Goal: Transaction & Acquisition: Register for event/course

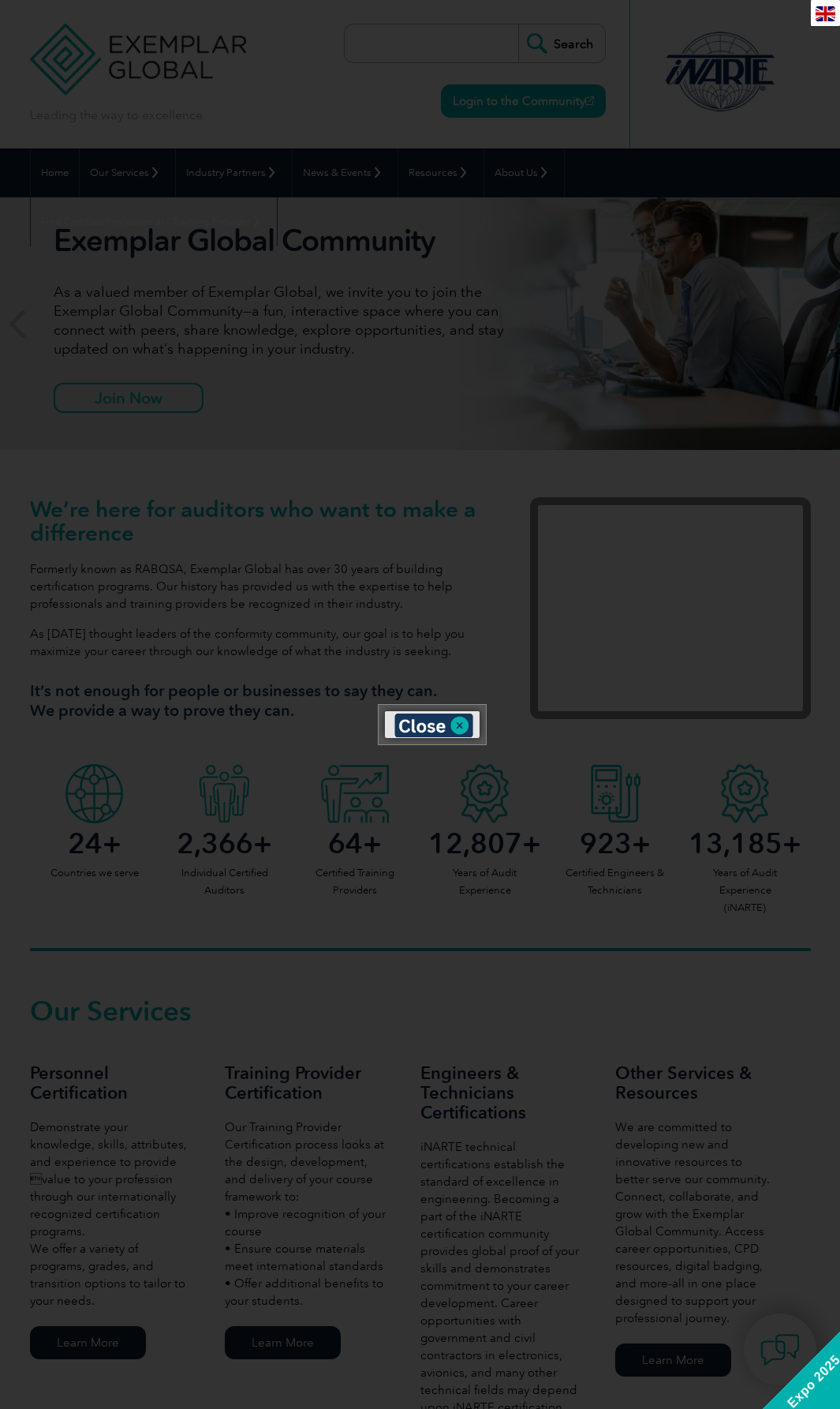
click at [836, 4] on div "en" at bounding box center [826, 12] width 30 height 26
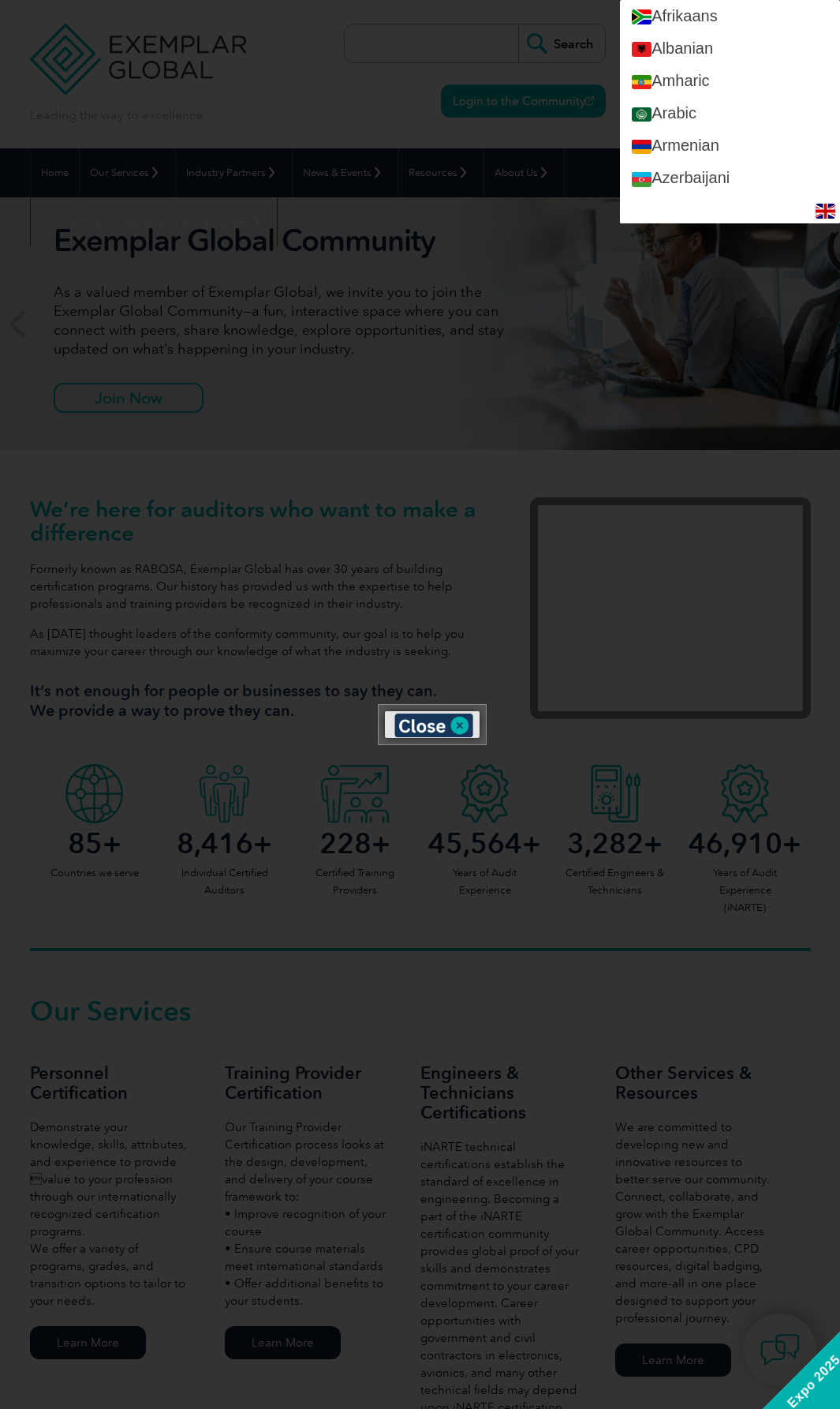
click at [706, 307] on div at bounding box center [420, 704] width 840 height 1409
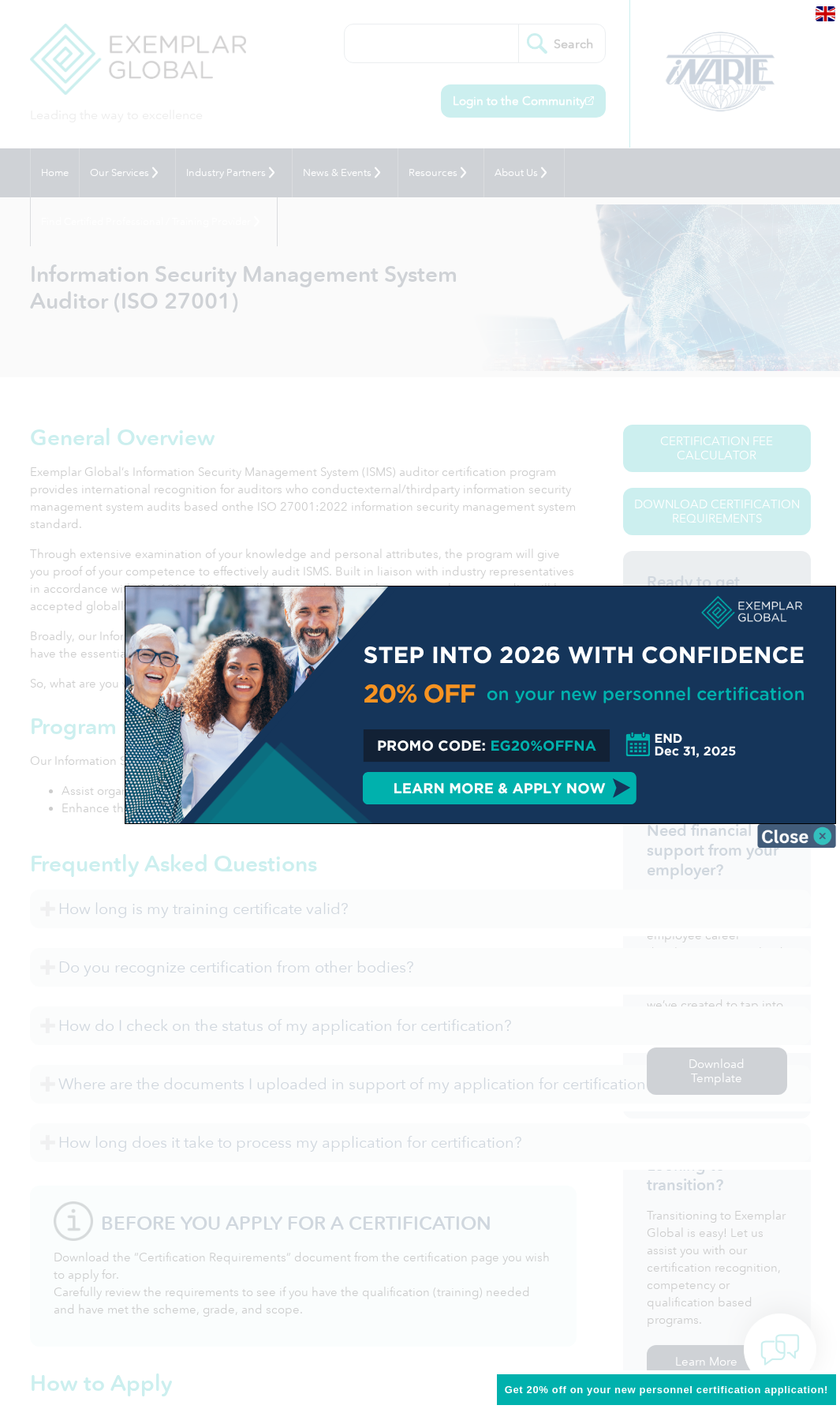
click at [804, 832] on img at bounding box center [797, 835] width 79 height 24
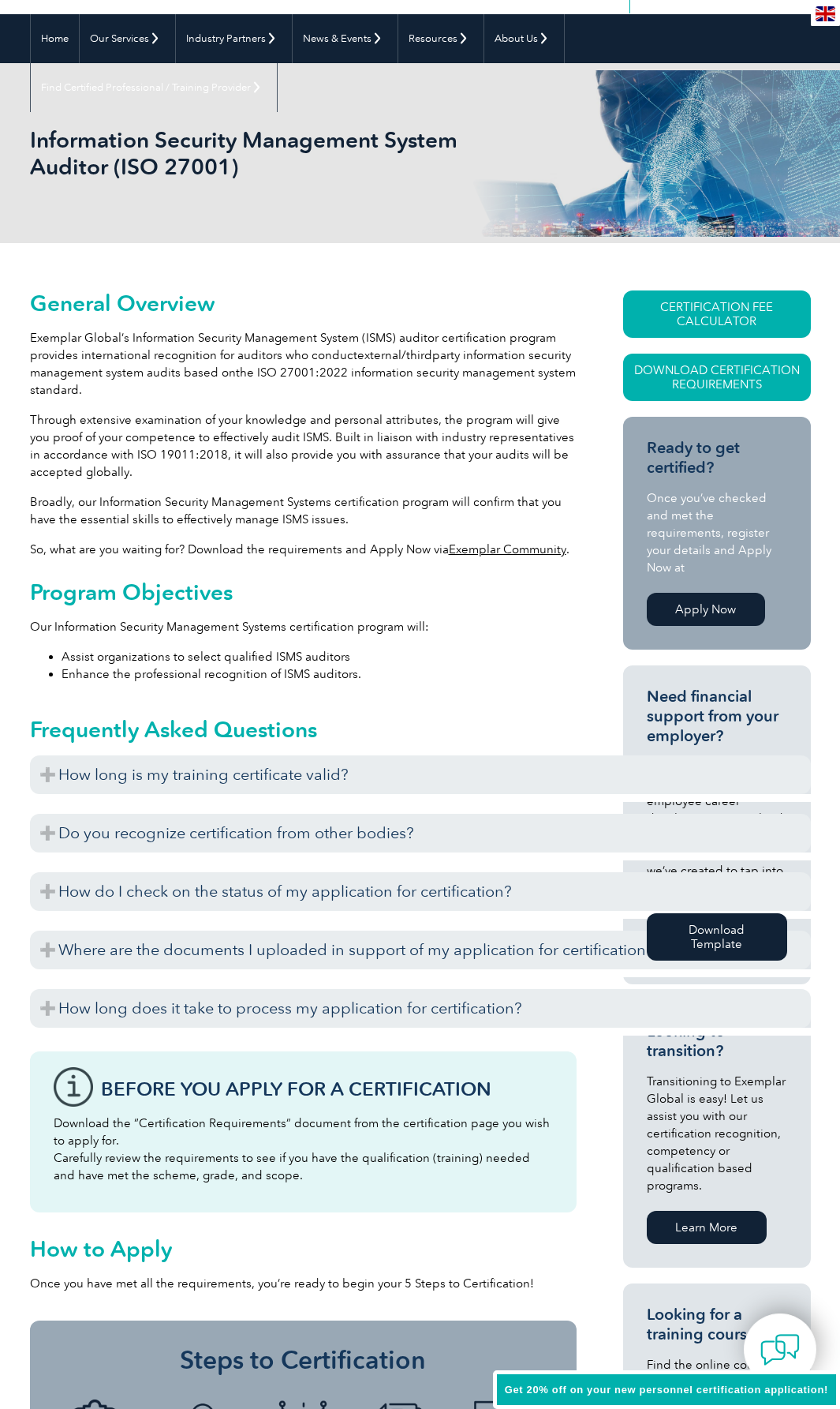
scroll to position [158, 0]
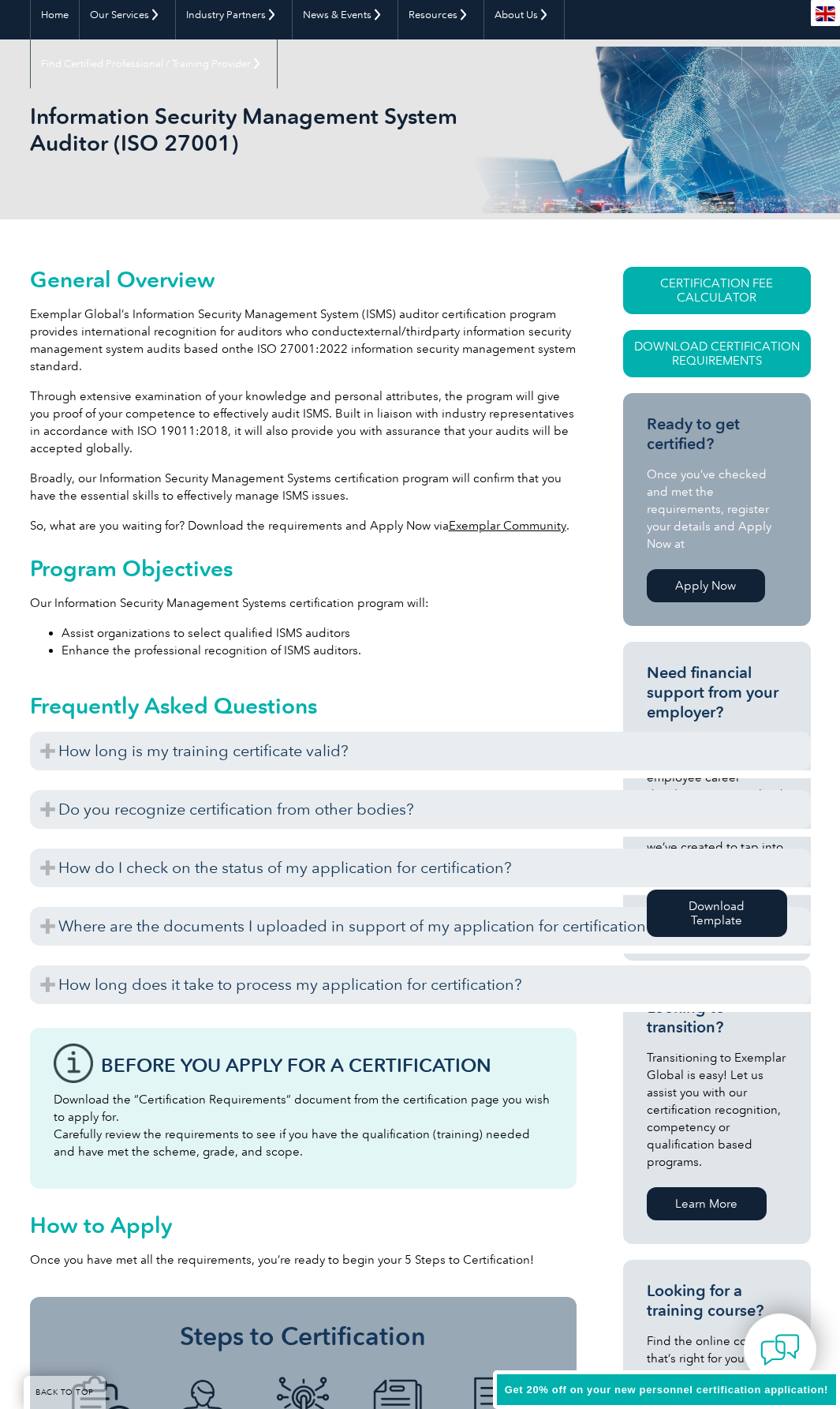
click at [660, 569] on link "Apply Now" at bounding box center [706, 585] width 118 height 33
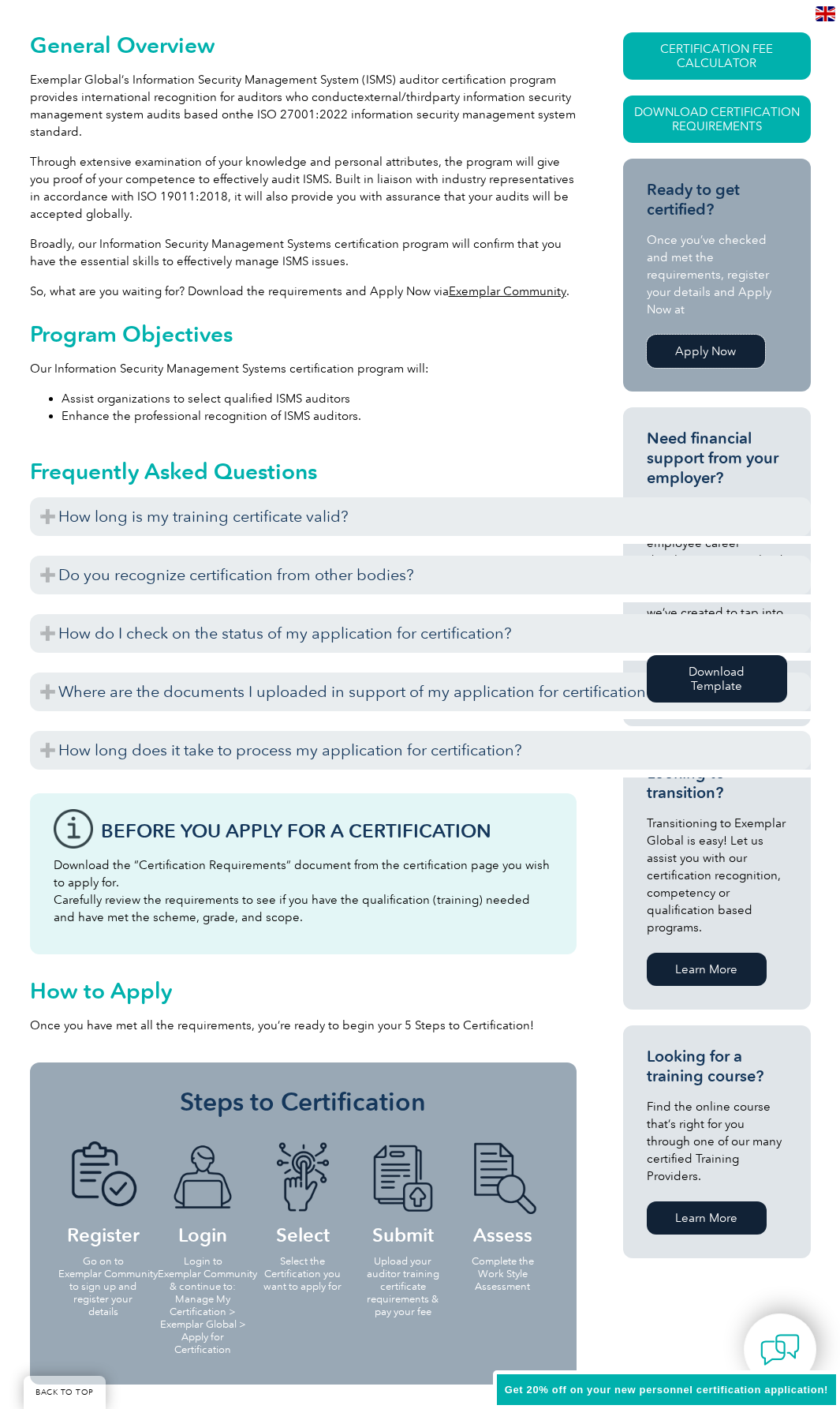
scroll to position [394, 0]
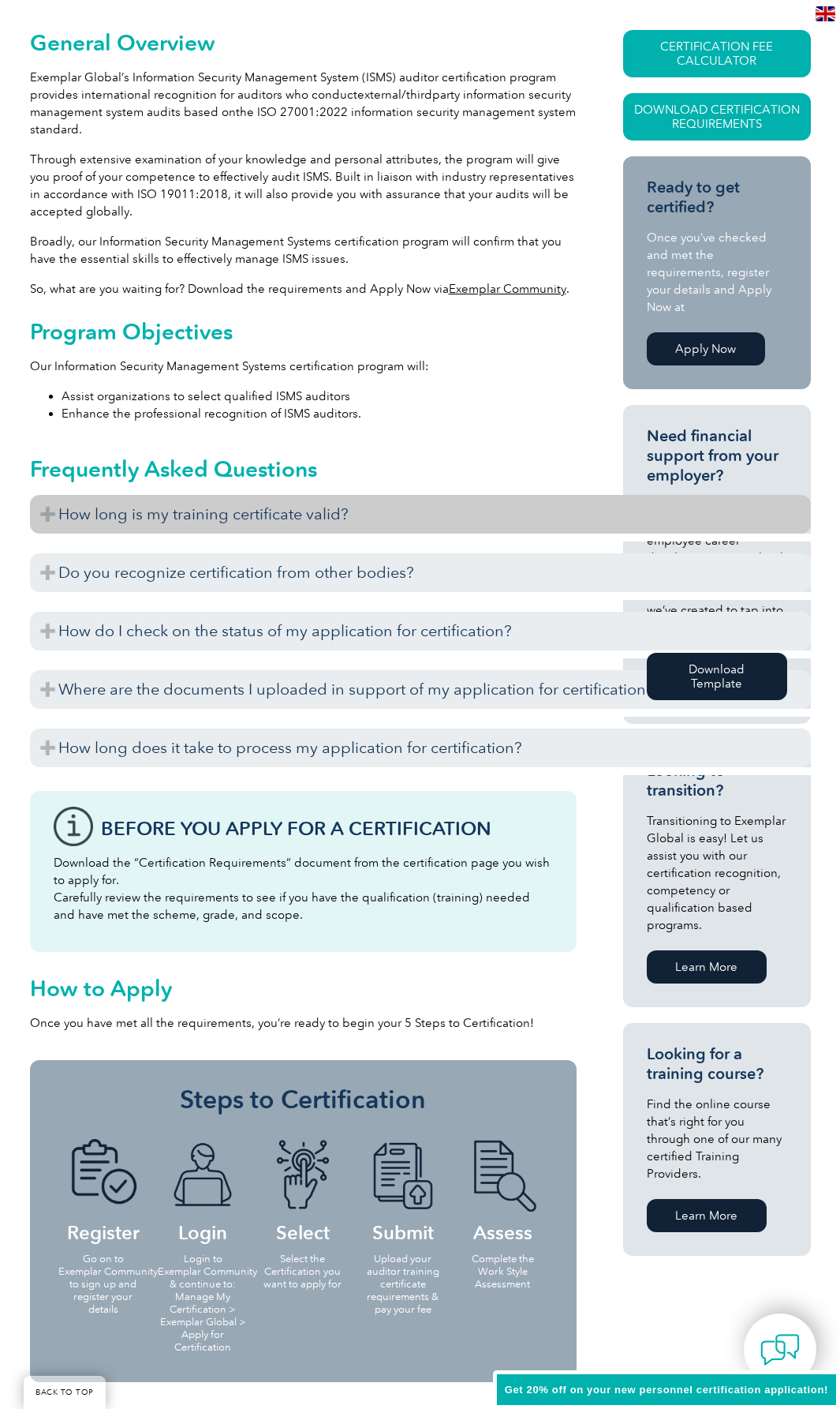
click at [377, 520] on h3 "How long is my training certificate valid?" at bounding box center [420, 514] width 781 height 39
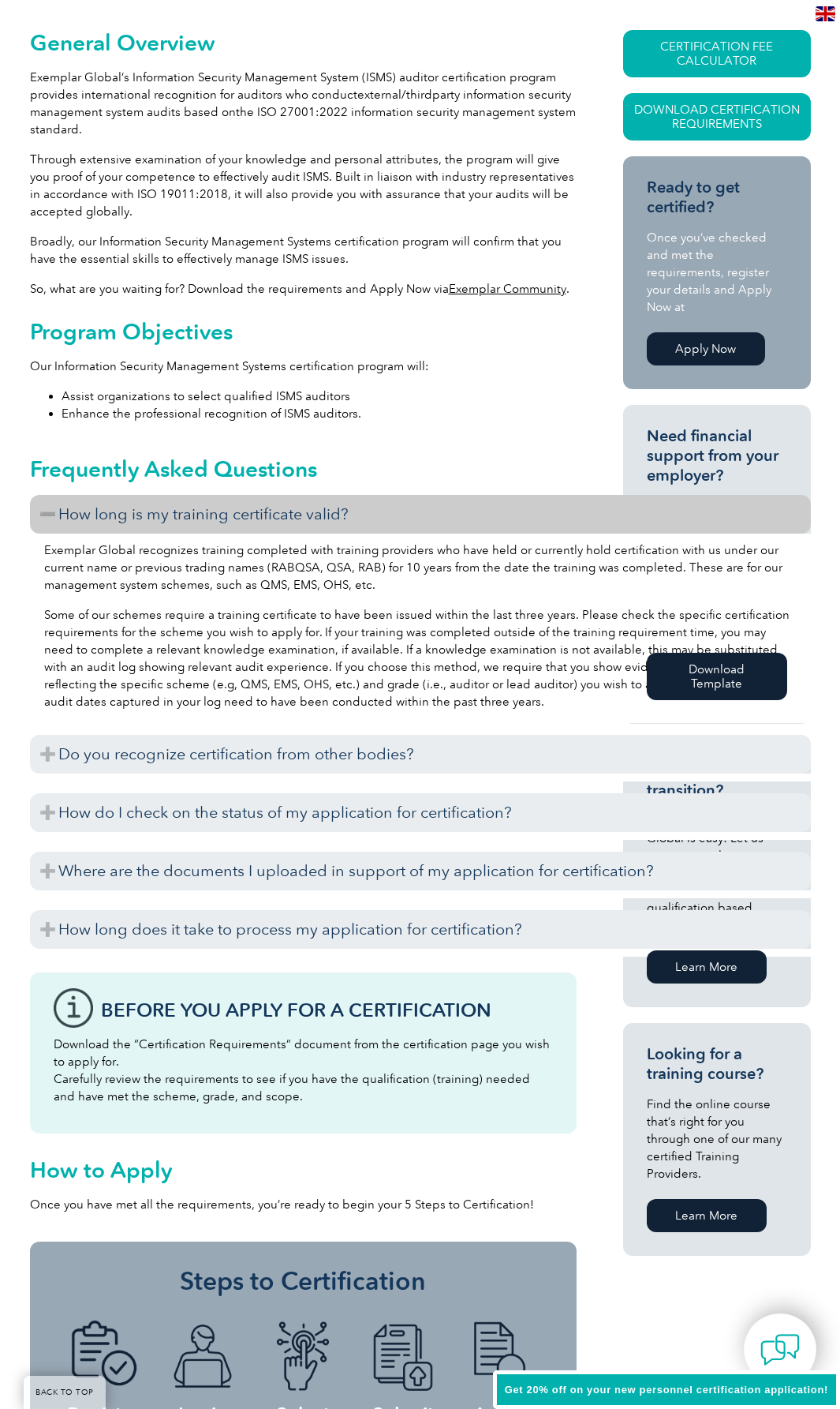
click at [377, 521] on h3 "How long is my training certificate valid?" at bounding box center [420, 514] width 781 height 39
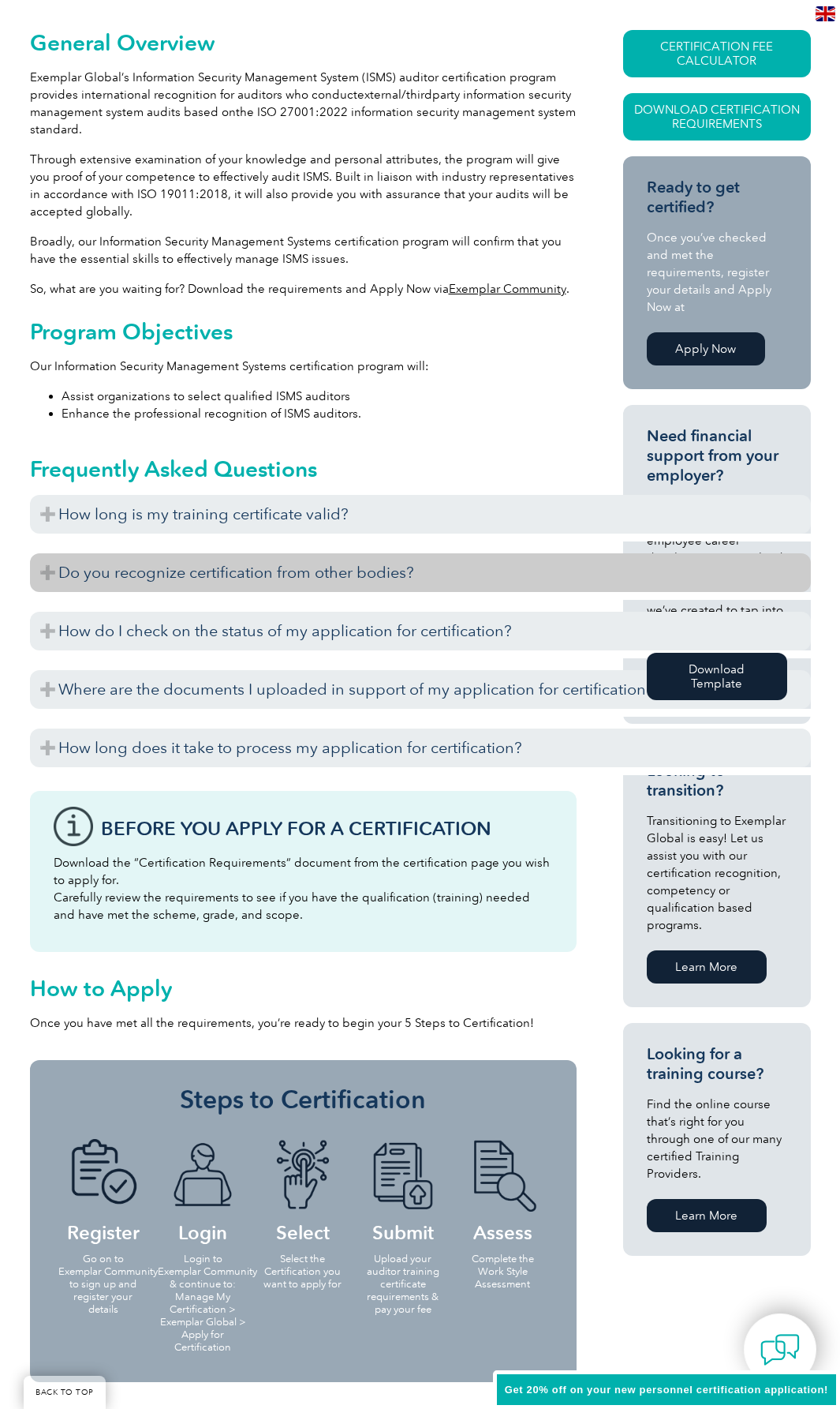
click at [209, 584] on h3 "Do you recognize certification from other bodies?" at bounding box center [420, 573] width 781 height 39
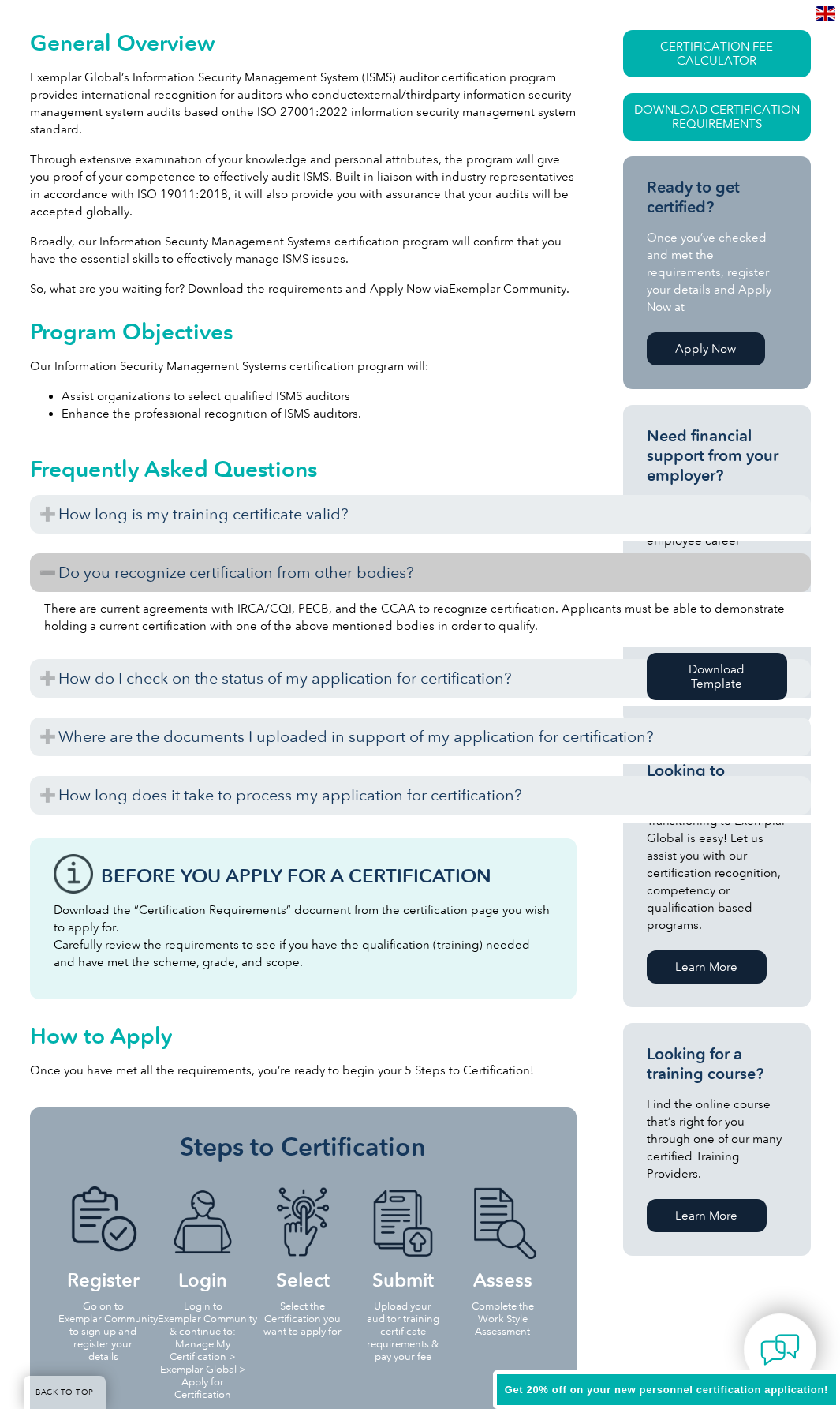
click at [212, 582] on h3 "Do you recognize certification from other bodies?" at bounding box center [420, 573] width 781 height 39
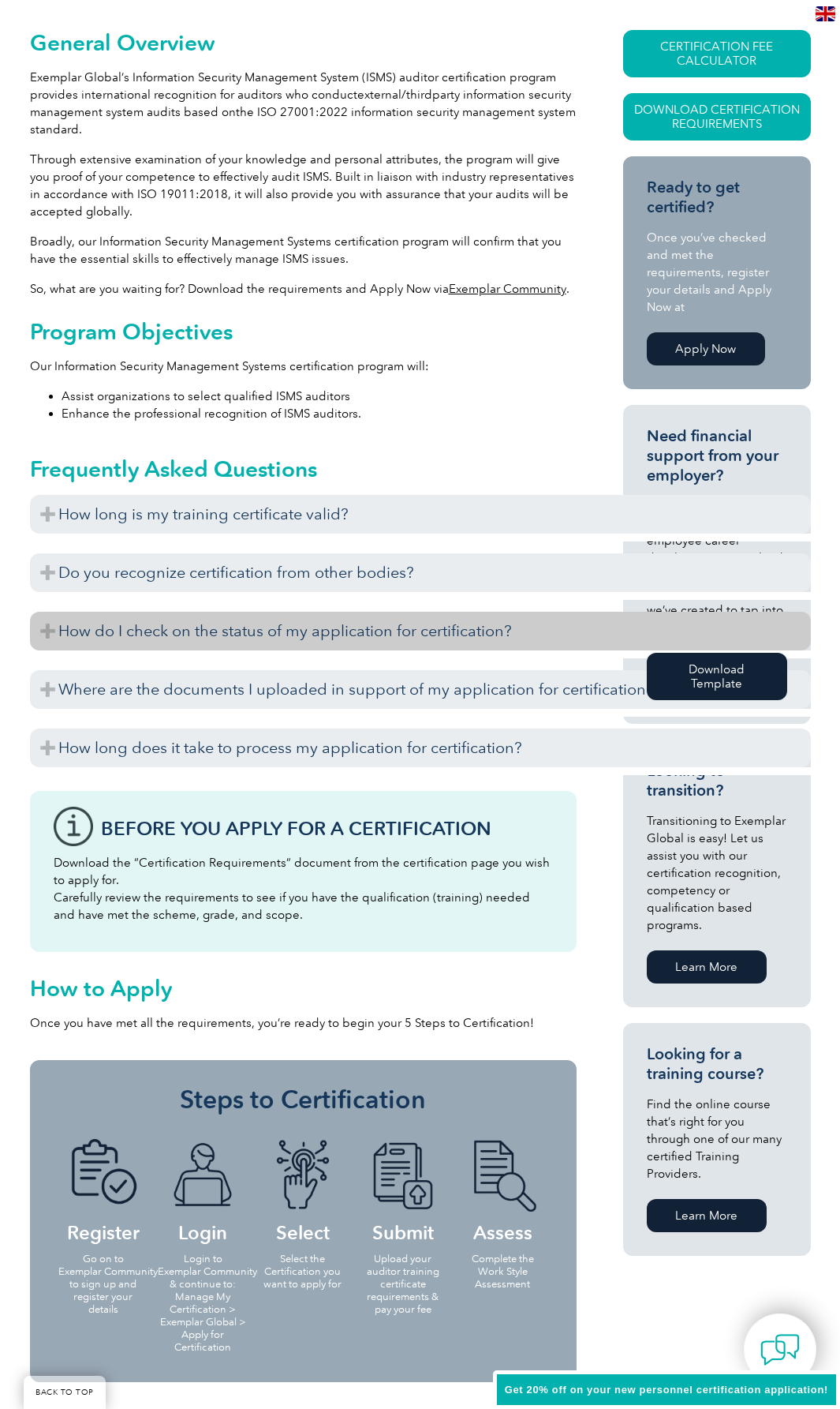
click at [202, 619] on h3 "How do I check on the status of my application for certification?" at bounding box center [420, 631] width 781 height 39
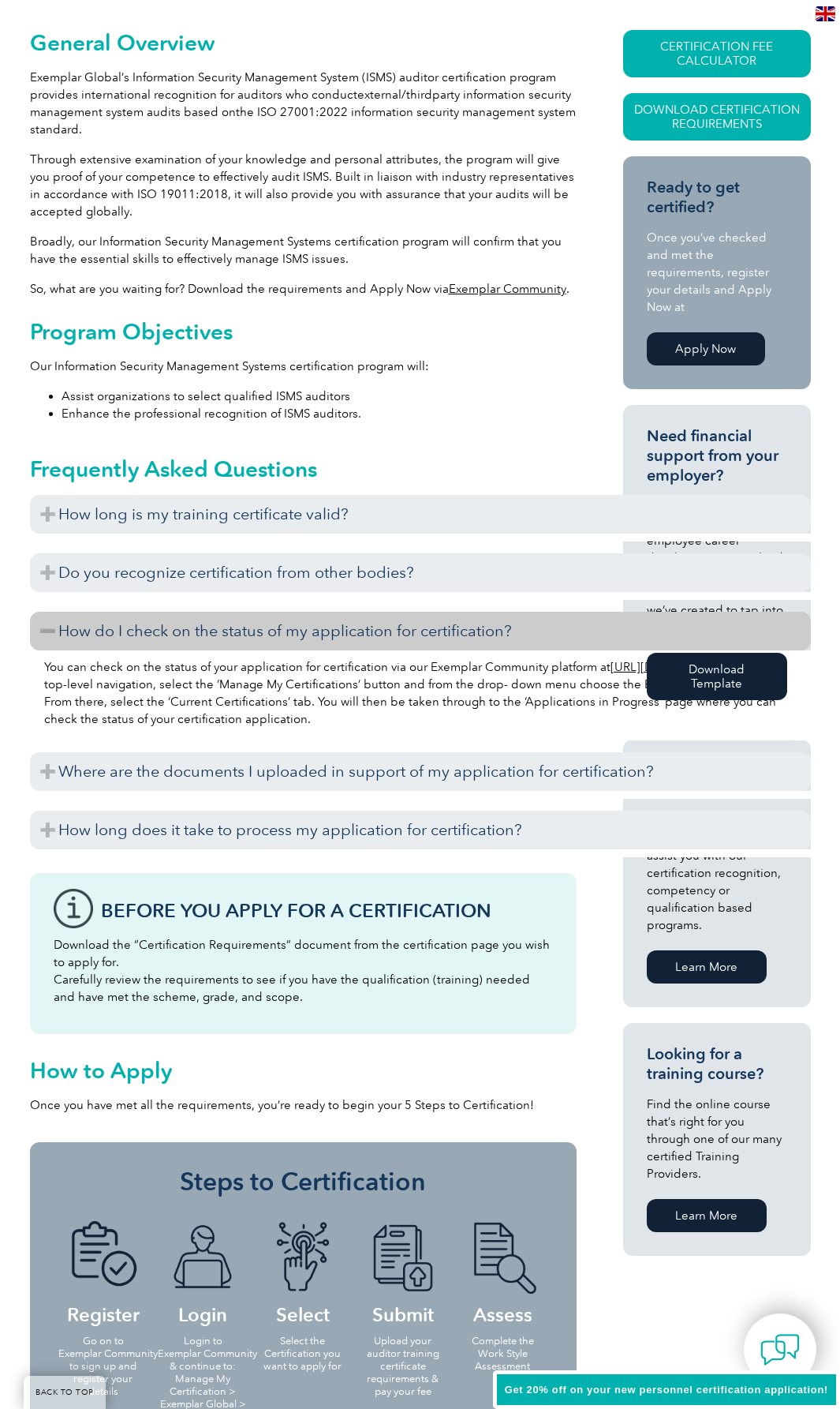
click at [263, 630] on h3 "How do I check on the status of my application for certification?" at bounding box center [420, 631] width 781 height 39
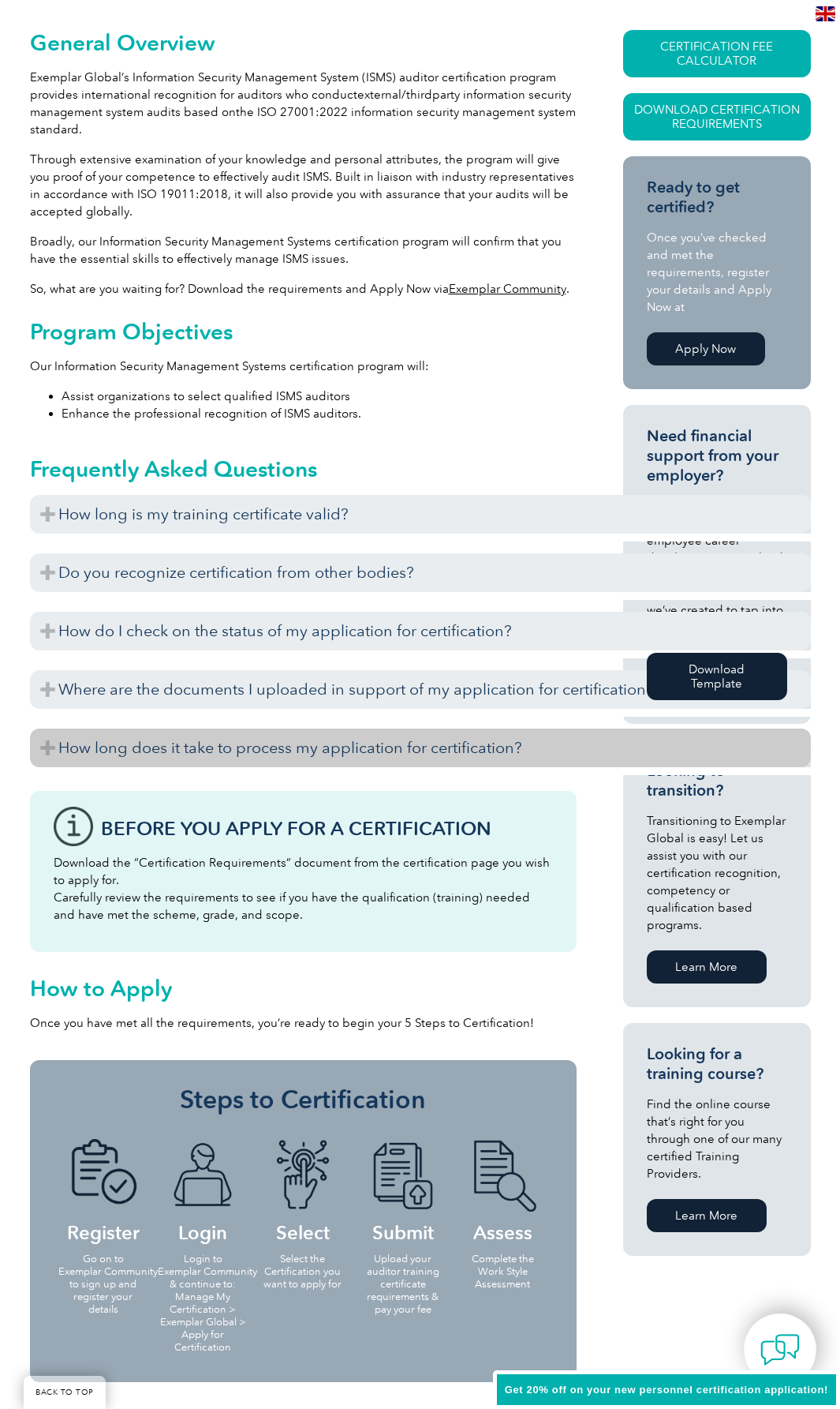
click at [233, 755] on h3 "How long does it take to process my application for certification?" at bounding box center [420, 747] width 781 height 39
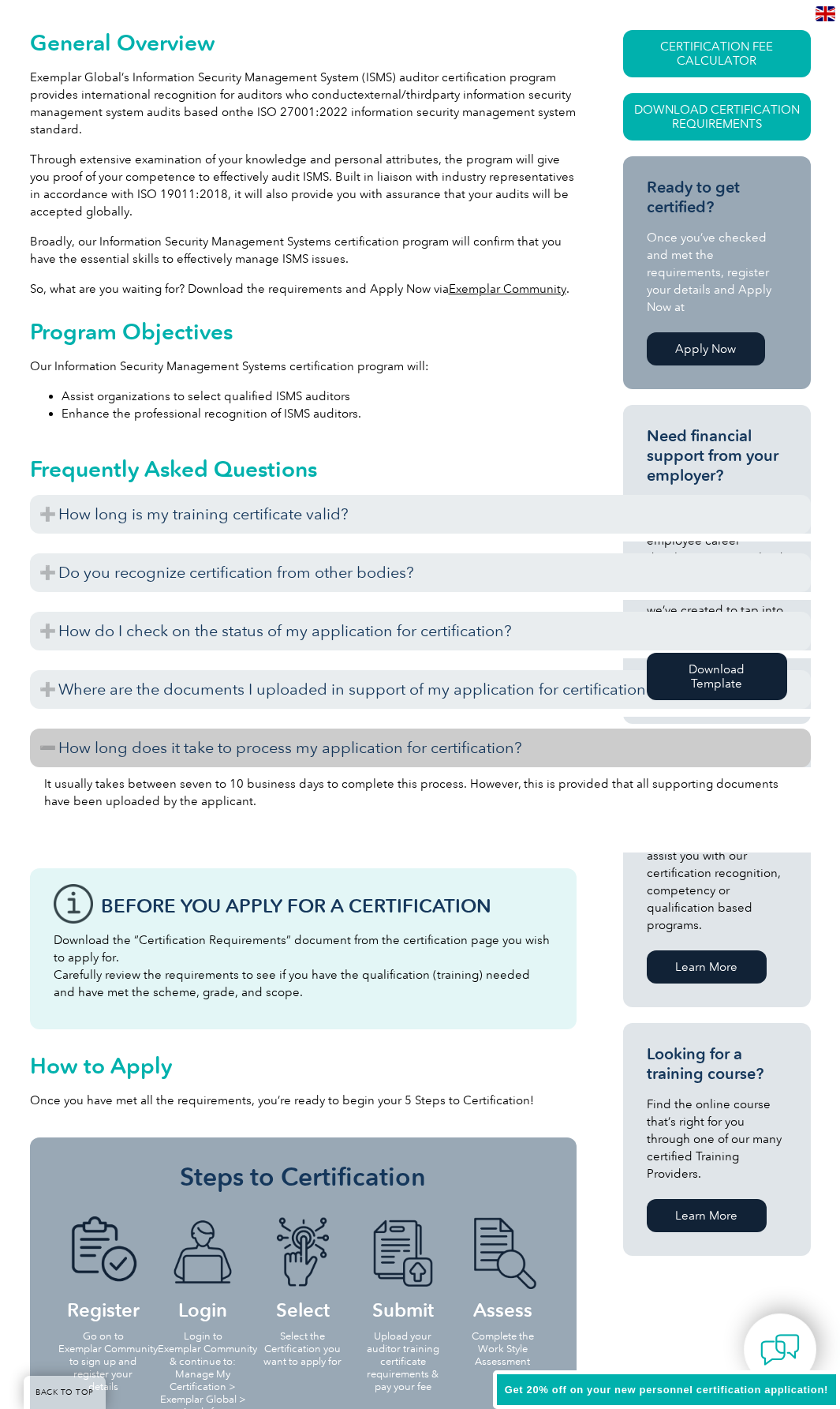
click at [233, 755] on h3 "How long does it take to process my application for certification?" at bounding box center [420, 747] width 781 height 39
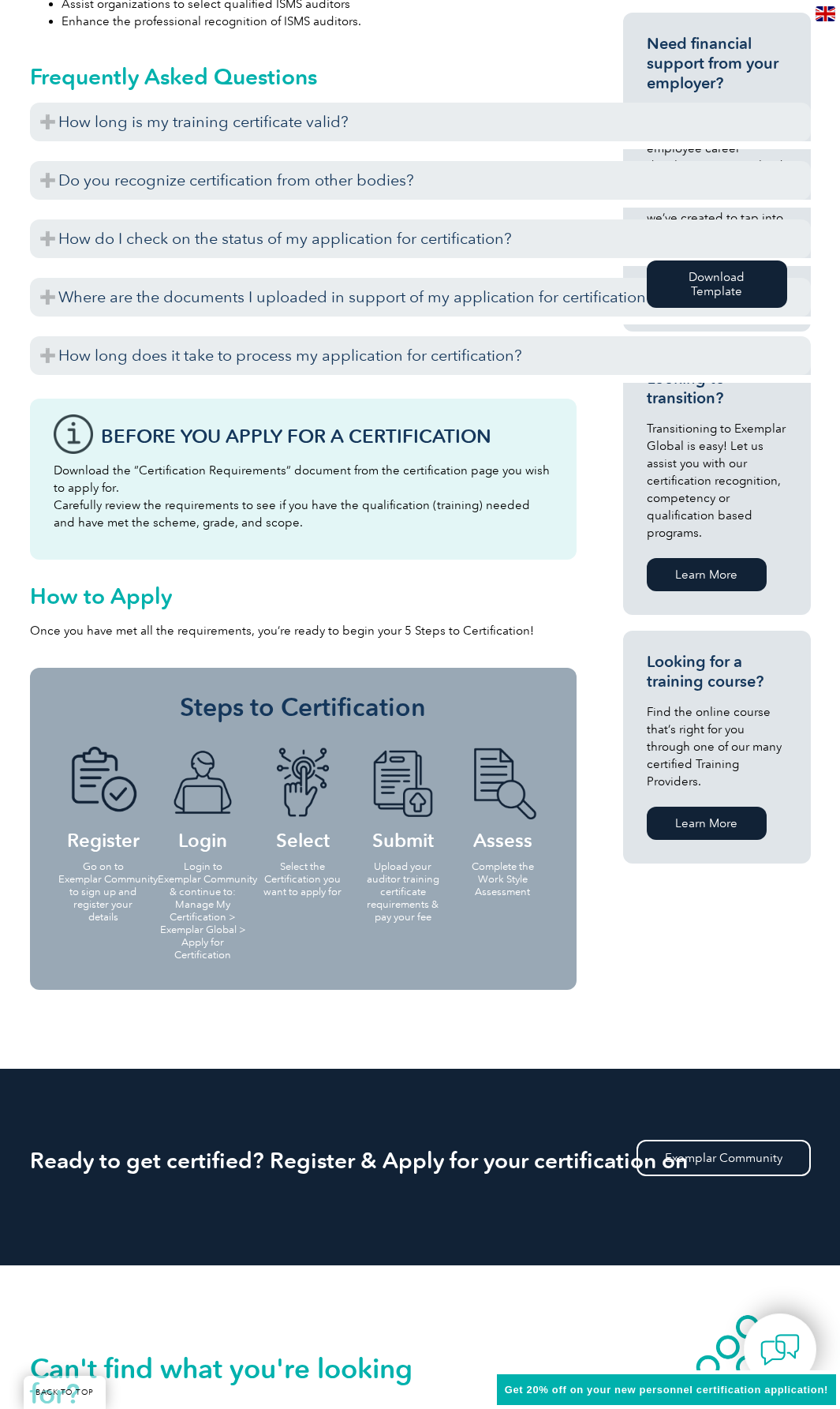
scroll to position [789, 0]
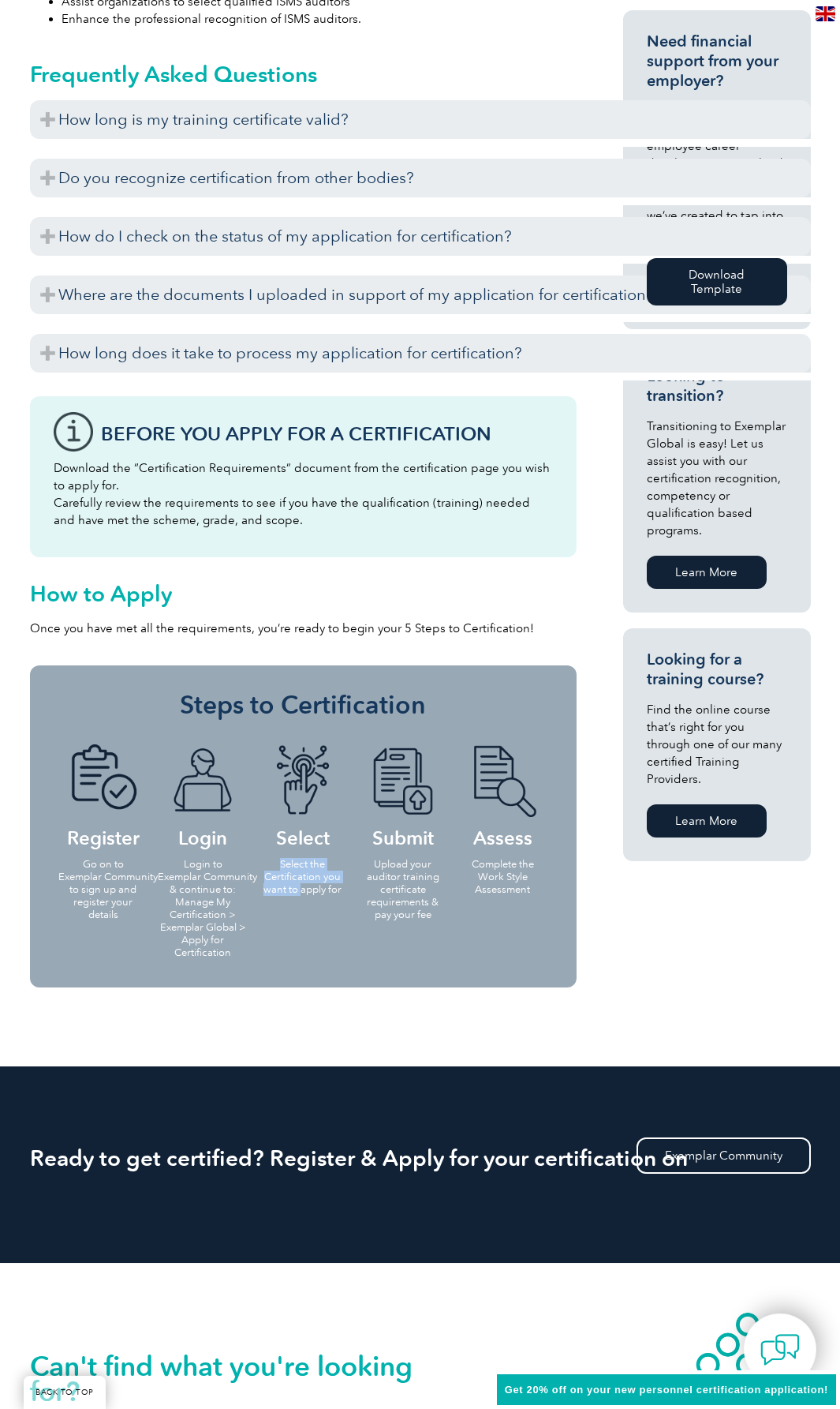
click at [279, 860] on p "Select the Certification you want to apply for" at bounding box center [303, 877] width 91 height 38
drag, startPoint x: 324, startPoint y: 876, endPoint x: 348, endPoint y: 875, distance: 24.0
click at [346, 875] on p "Select the Certification you want to apply for" at bounding box center [303, 877] width 91 height 38
drag, startPoint x: 370, startPoint y: 863, endPoint x: 389, endPoint y: 909, distance: 49.8
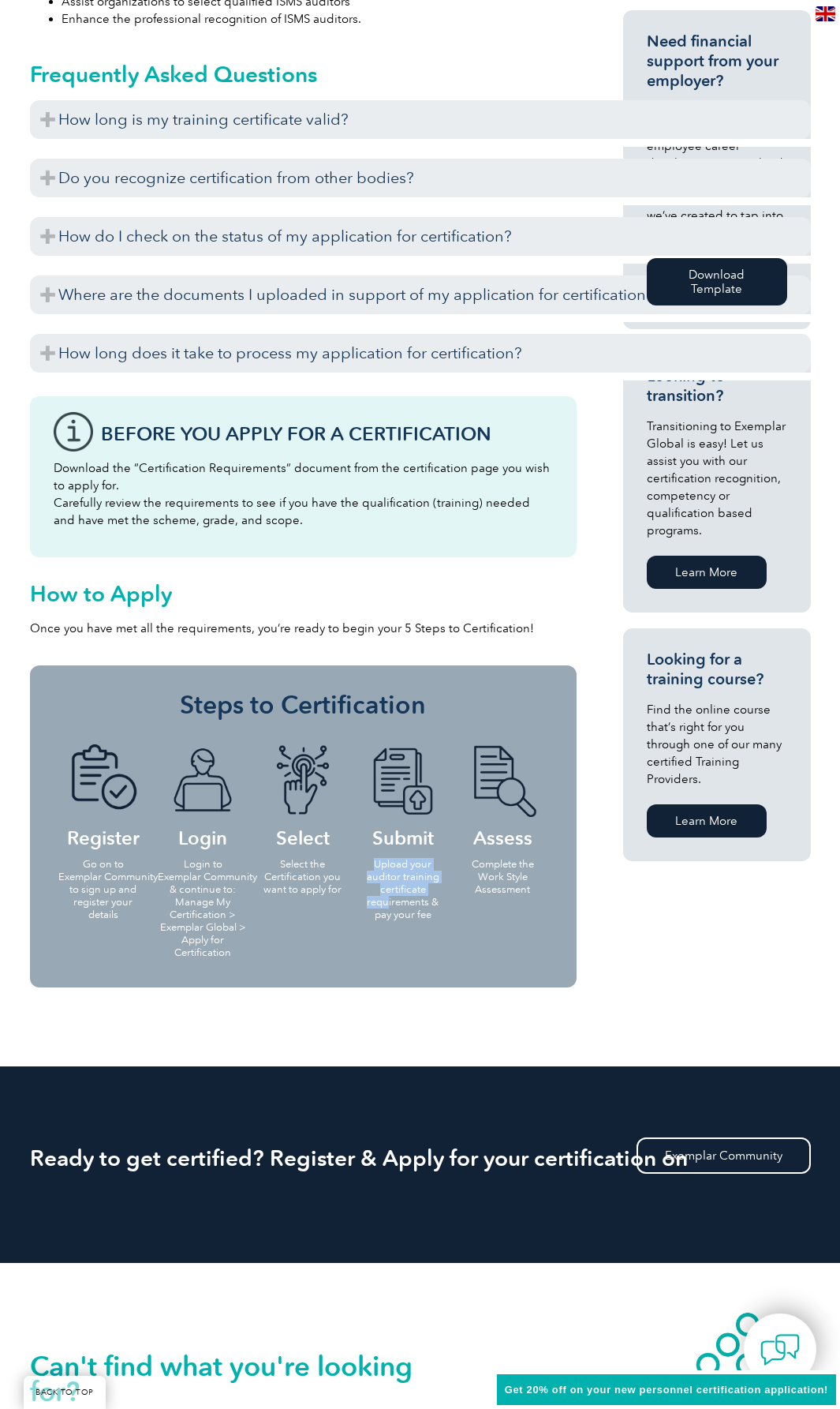
click at [389, 909] on p "Upload your auditor training certificate requirements & pay your fee" at bounding box center [402, 890] width 91 height 63
drag, startPoint x: 436, startPoint y: 921, endPoint x: 366, endPoint y: 865, distance: 89.6
click at [366, 865] on li "Submit Upload your auditor training certificate requirements & pay your fee" at bounding box center [403, 831] width 100 height 205
click at [366, 865] on p "Upload your auditor training certificate requirements & pay your fee" at bounding box center [402, 890] width 91 height 63
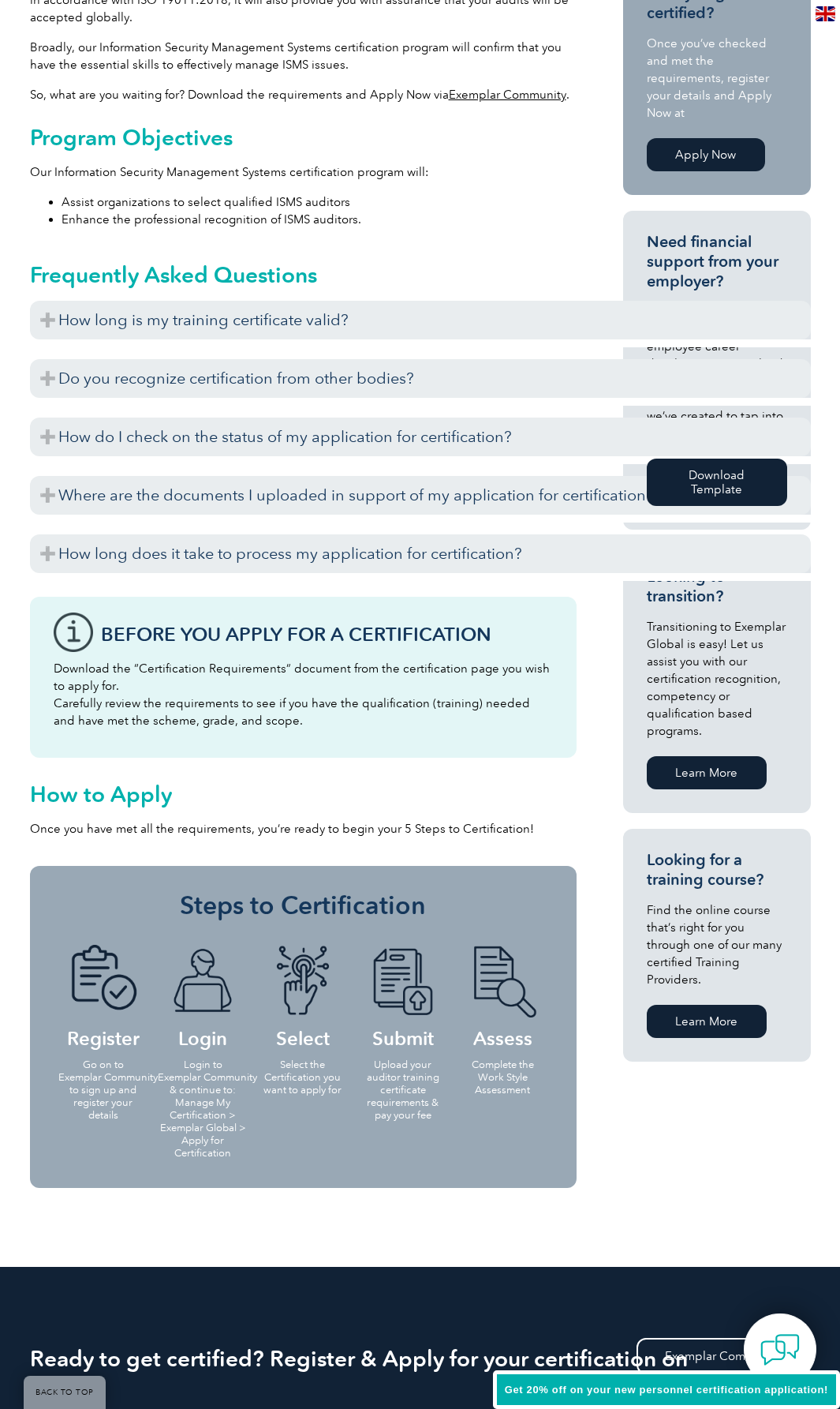
scroll to position [553, 0]
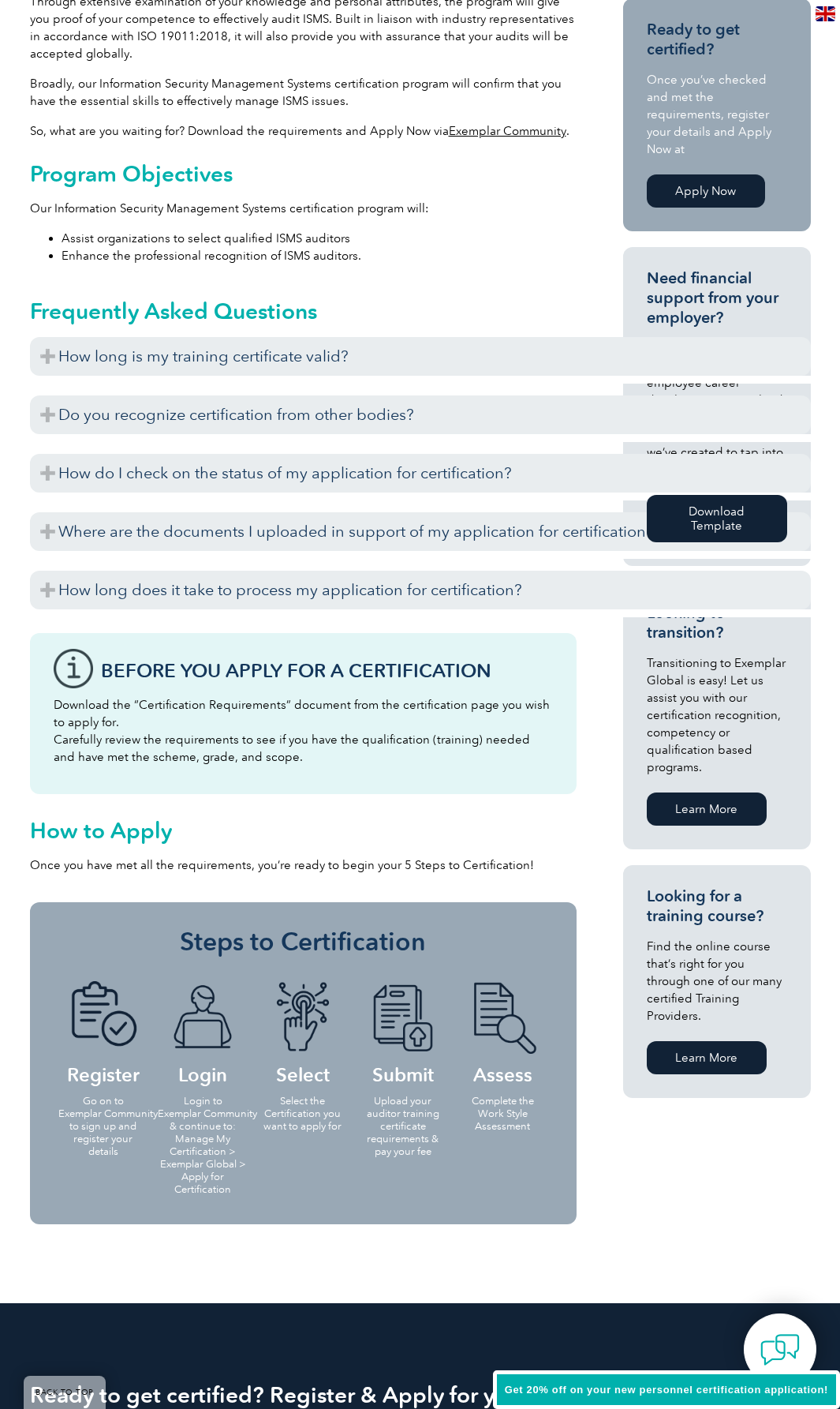
drag, startPoint x: 718, startPoint y: 1019, endPoint x: 689, endPoint y: 1095, distance: 81.3
click at [689, 1095] on div "Ready to get certified? Once you’ve checked and met the requirements, register …" at bounding box center [717, 556] width 188 height 1115
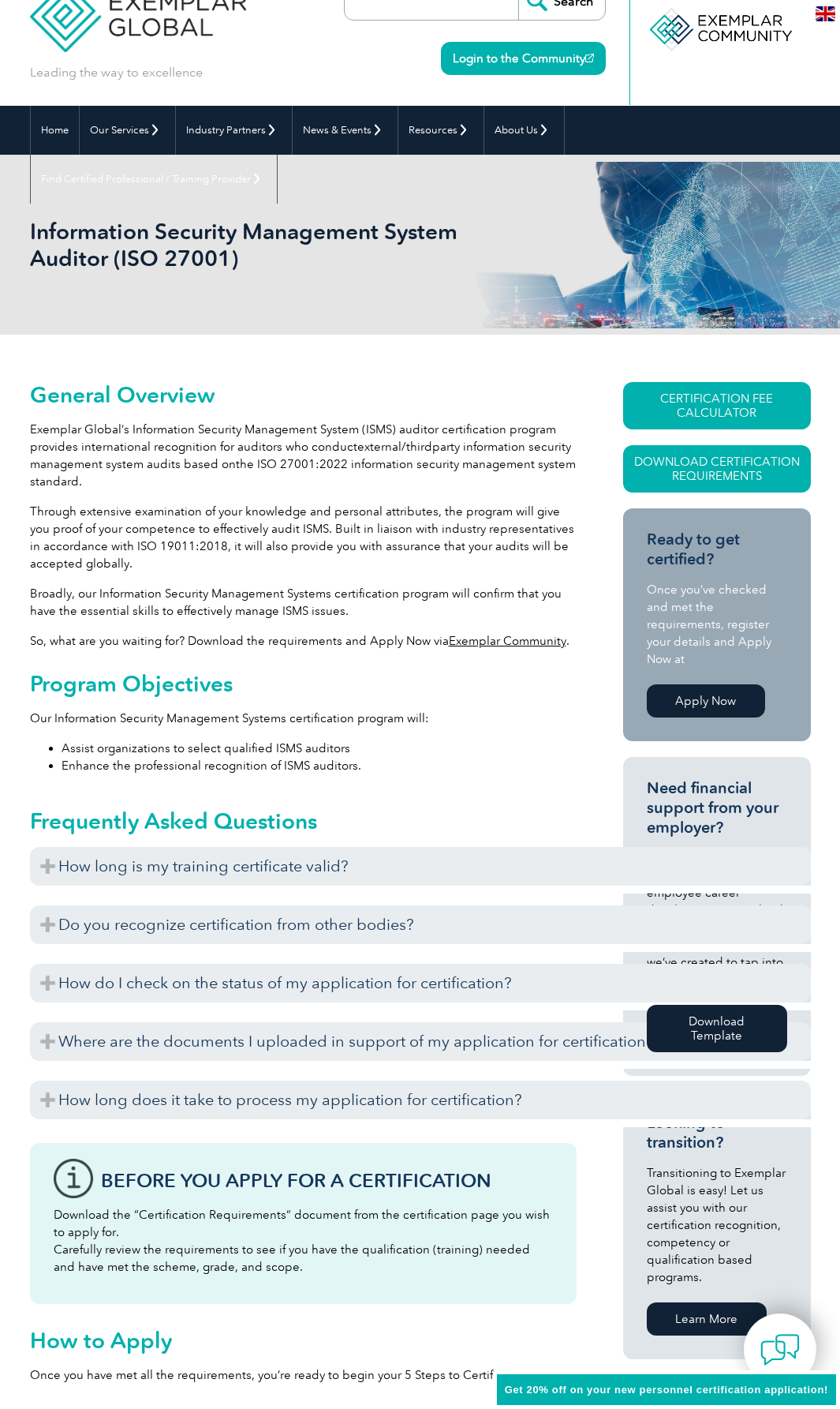
scroll to position [0, 0]
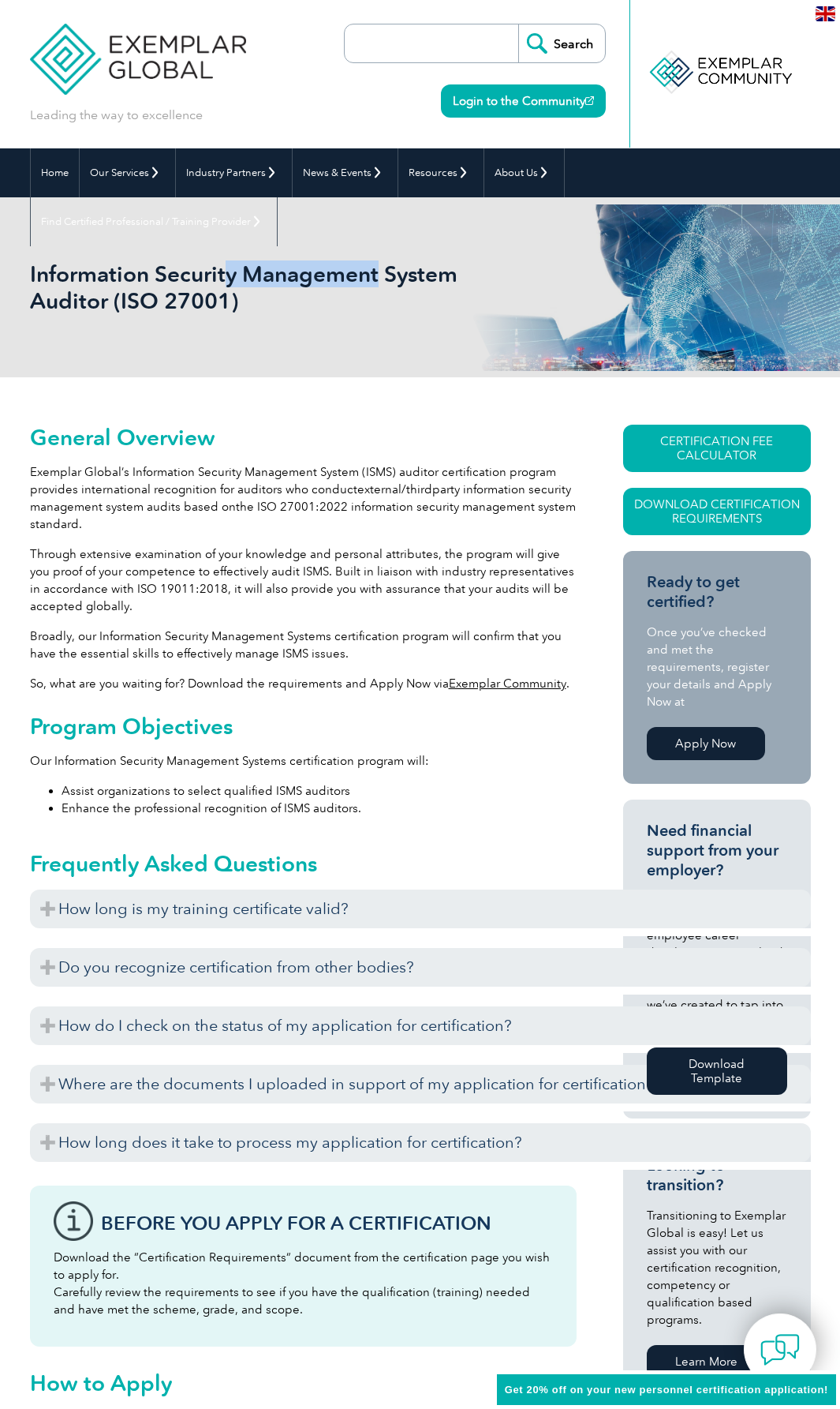
drag, startPoint x: 284, startPoint y: 268, endPoint x: 378, endPoint y: 270, distance: 94.0
click at [378, 270] on h1 "Information Security Management System Auditor (ISO 27001)" at bounding box center [244, 287] width 430 height 53
click at [329, 547] on p "Through extensive examination of your knowledge and personal attributes, the pr…" at bounding box center [303, 579] width 547 height 70
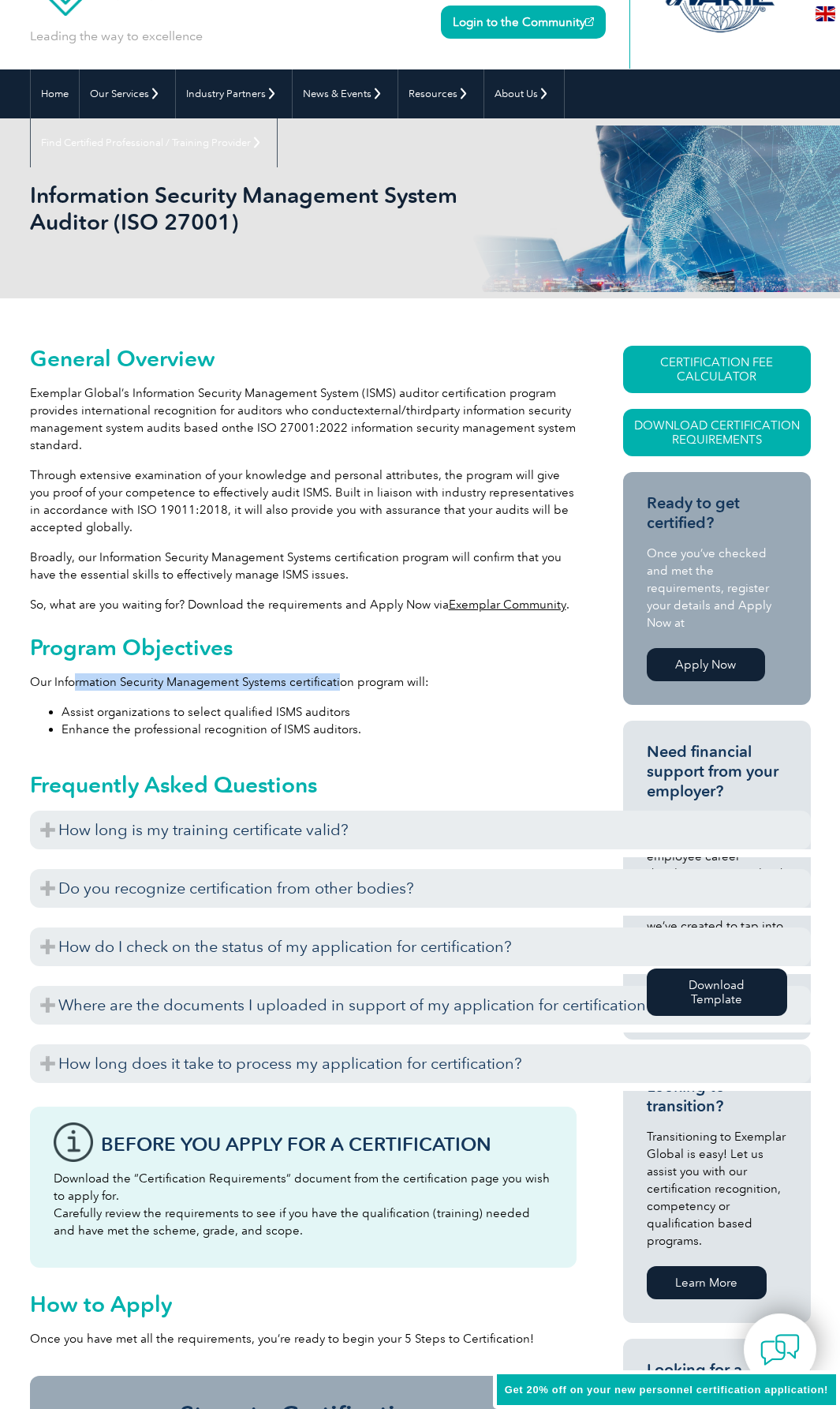
drag, startPoint x: 118, startPoint y: 672, endPoint x: 337, endPoint y: 674, distance: 219.0
click at [337, 674] on p "Our Information Security Management Systems certification program will:" at bounding box center [303, 682] width 547 height 17
drag, startPoint x: 178, startPoint y: 672, endPoint x: 379, endPoint y: 673, distance: 201.0
click at [379, 673] on p "Our Information Security Management Systems certification program will:" at bounding box center [303, 682] width 547 height 17
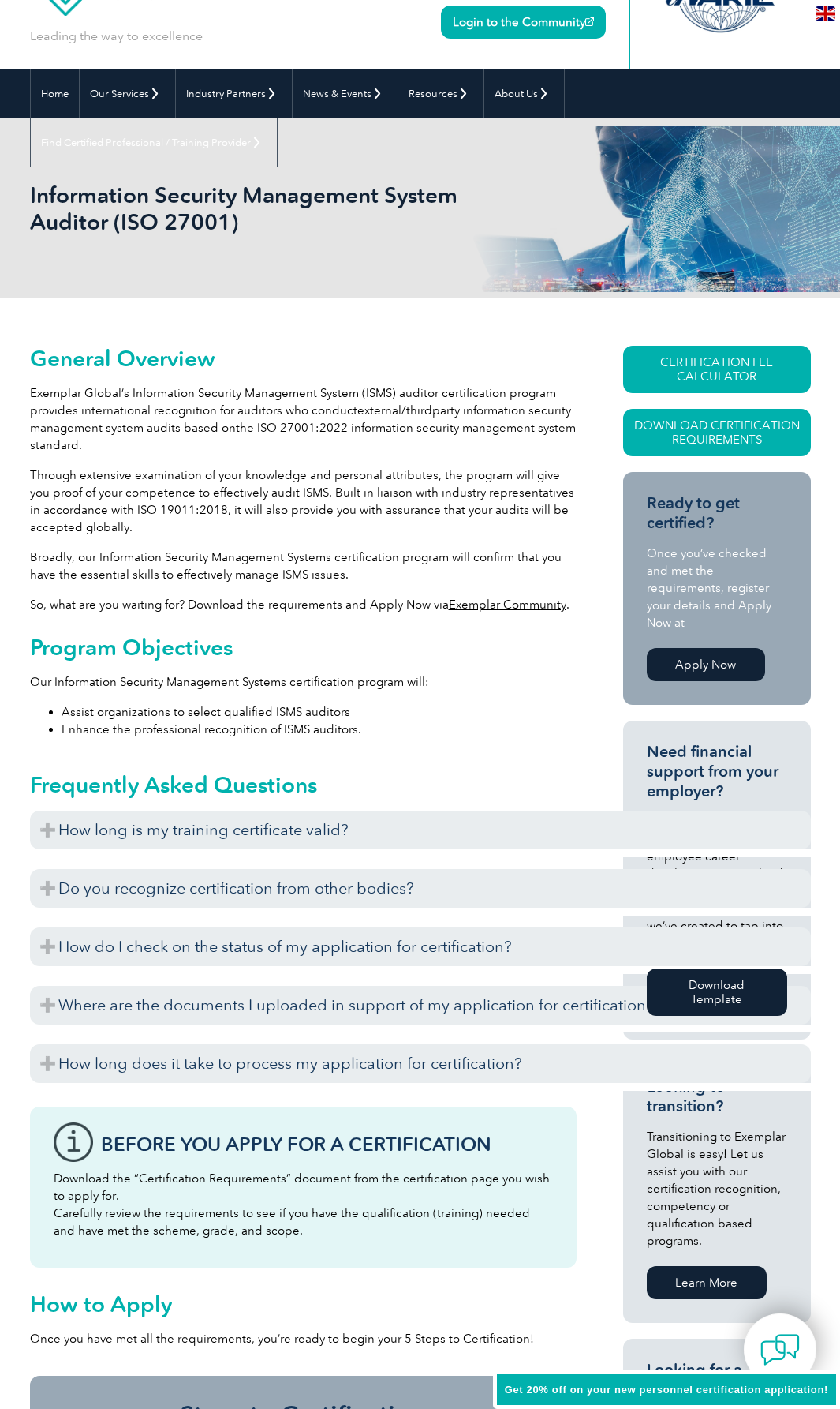
click at [464, 655] on h2 "Program Objectives" at bounding box center [303, 647] width 547 height 25
drag, startPoint x: 179, startPoint y: 713, endPoint x: 312, endPoint y: 708, distance: 133.1
click at [311, 708] on li "Assist organizations to select qualified ISMS auditors" at bounding box center [319, 712] width 515 height 17
click at [312, 708] on li "Assist organizations to select qualified ISMS auditors" at bounding box center [319, 712] width 515 height 17
click at [280, 713] on li "Assist organizations to select qualified ISMS auditors" at bounding box center [319, 712] width 515 height 17
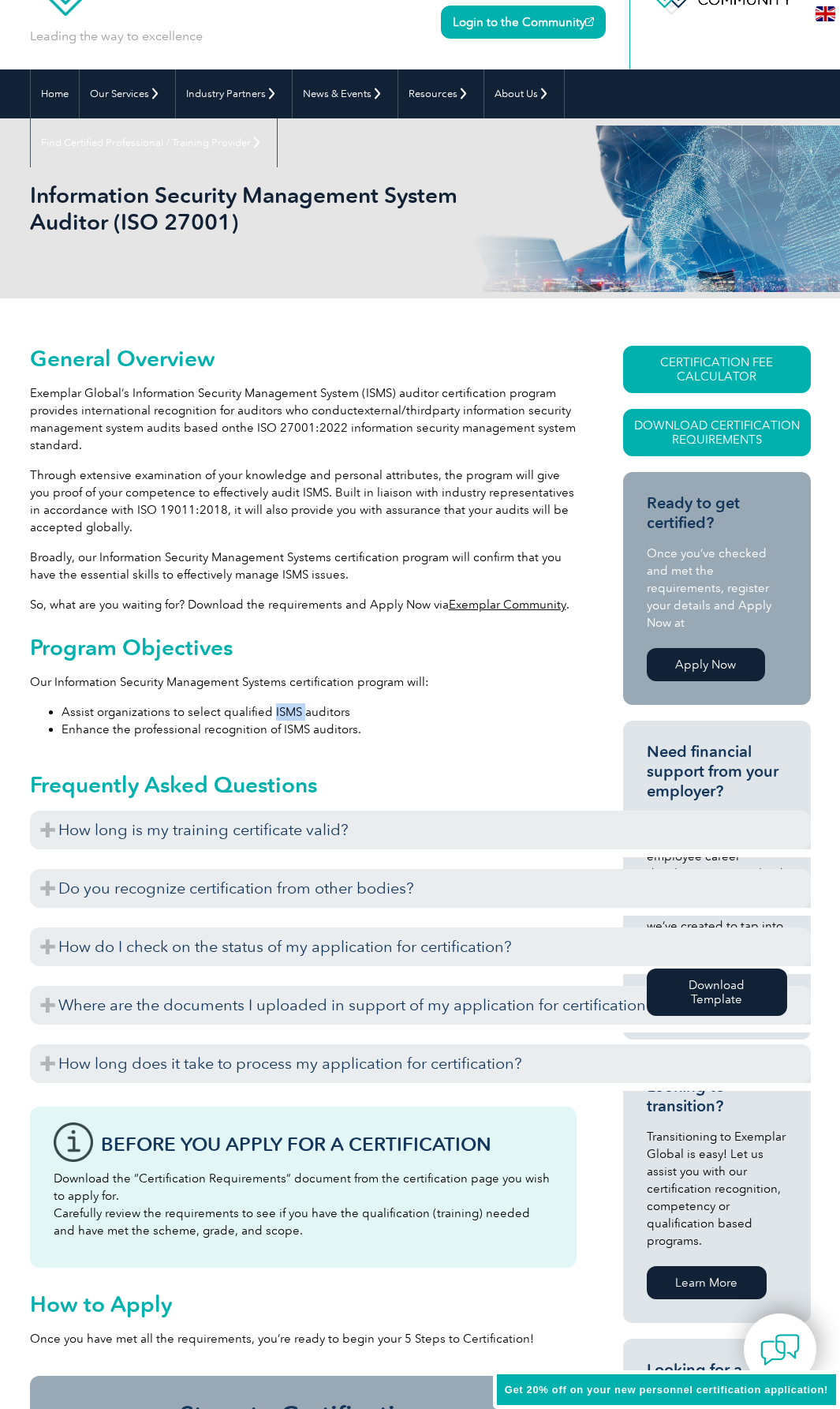
click at [280, 713] on li "Assist organizations to select qualified ISMS auditors" at bounding box center [319, 712] width 515 height 17
click at [385, 711] on li "Assist organizations to select qualified ISMS auditors" at bounding box center [319, 712] width 515 height 17
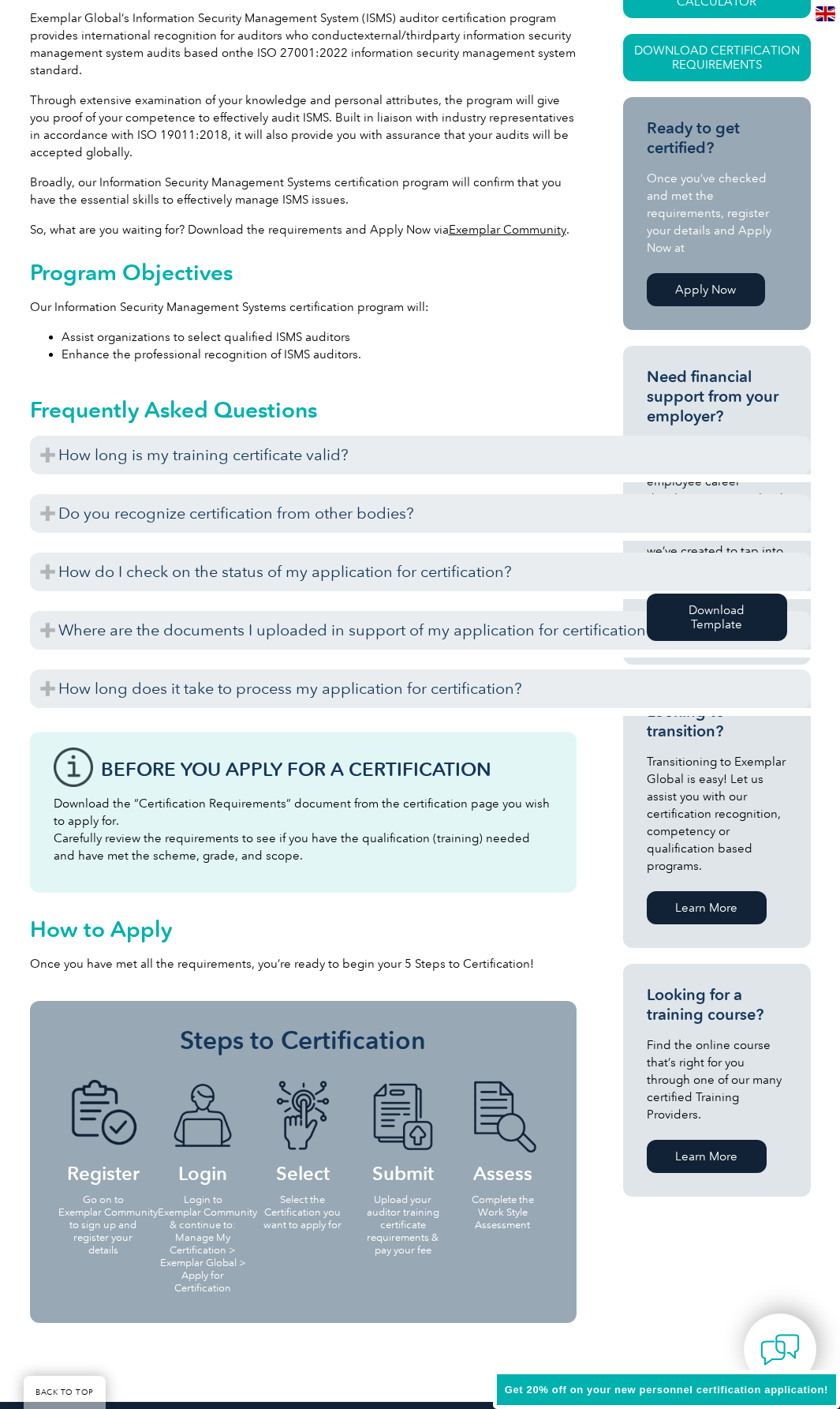
scroll to position [553, 0]
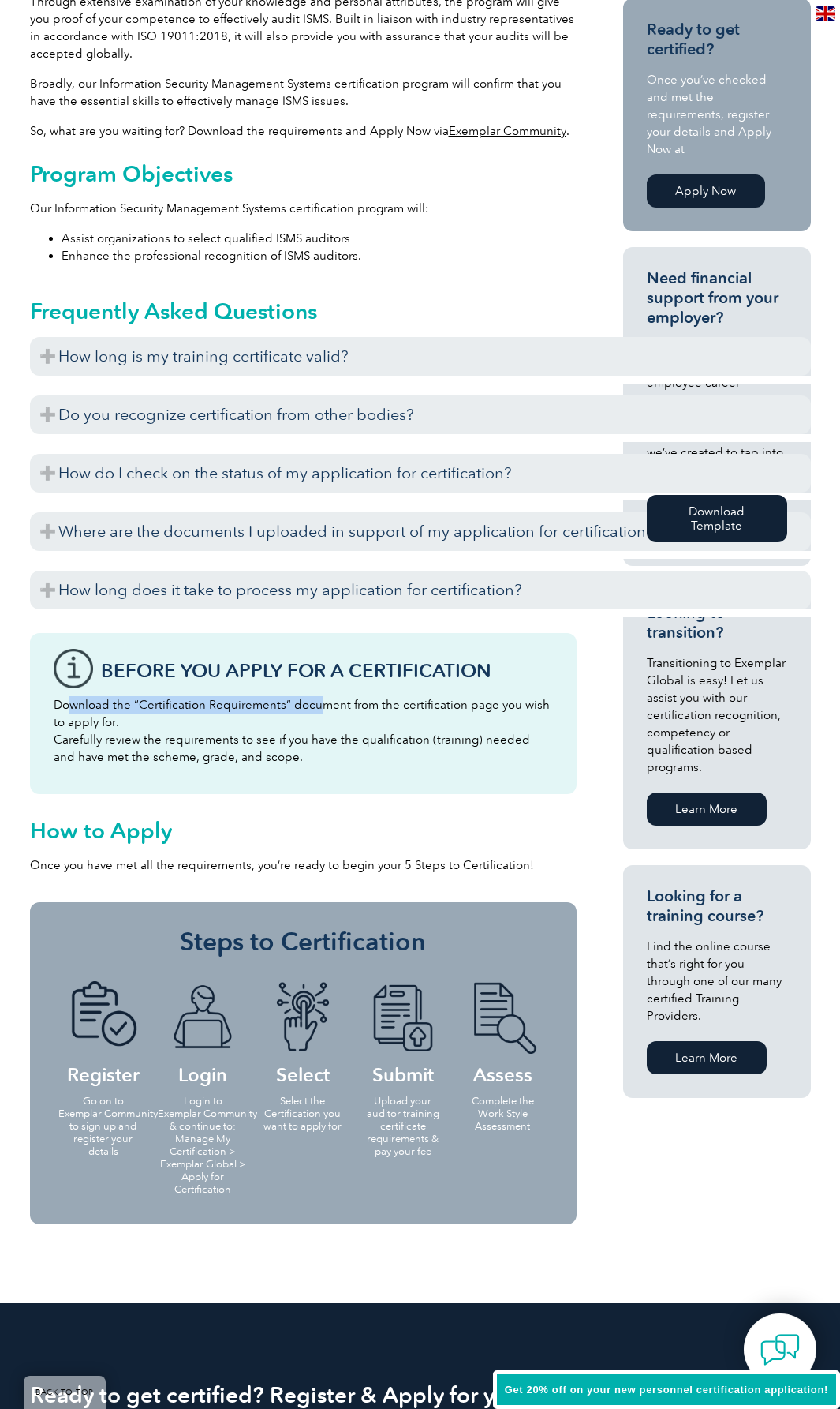
drag, startPoint x: 87, startPoint y: 704, endPoint x: 318, endPoint y: 703, distance: 231.0
click at [318, 703] on p "Download the “Certification Requirements” document from the certification page …" at bounding box center [303, 730] width 499 height 70
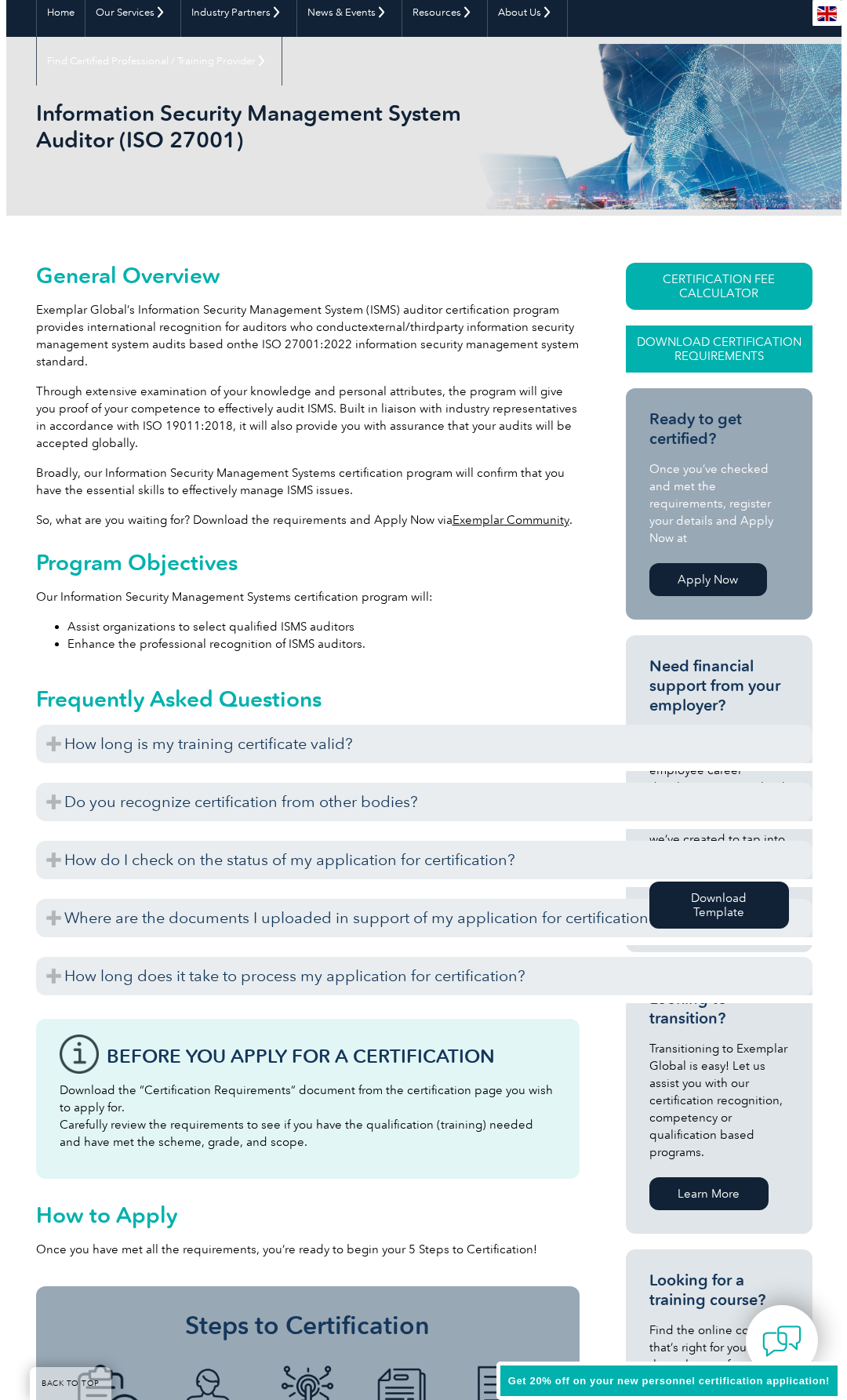
scroll to position [157, 0]
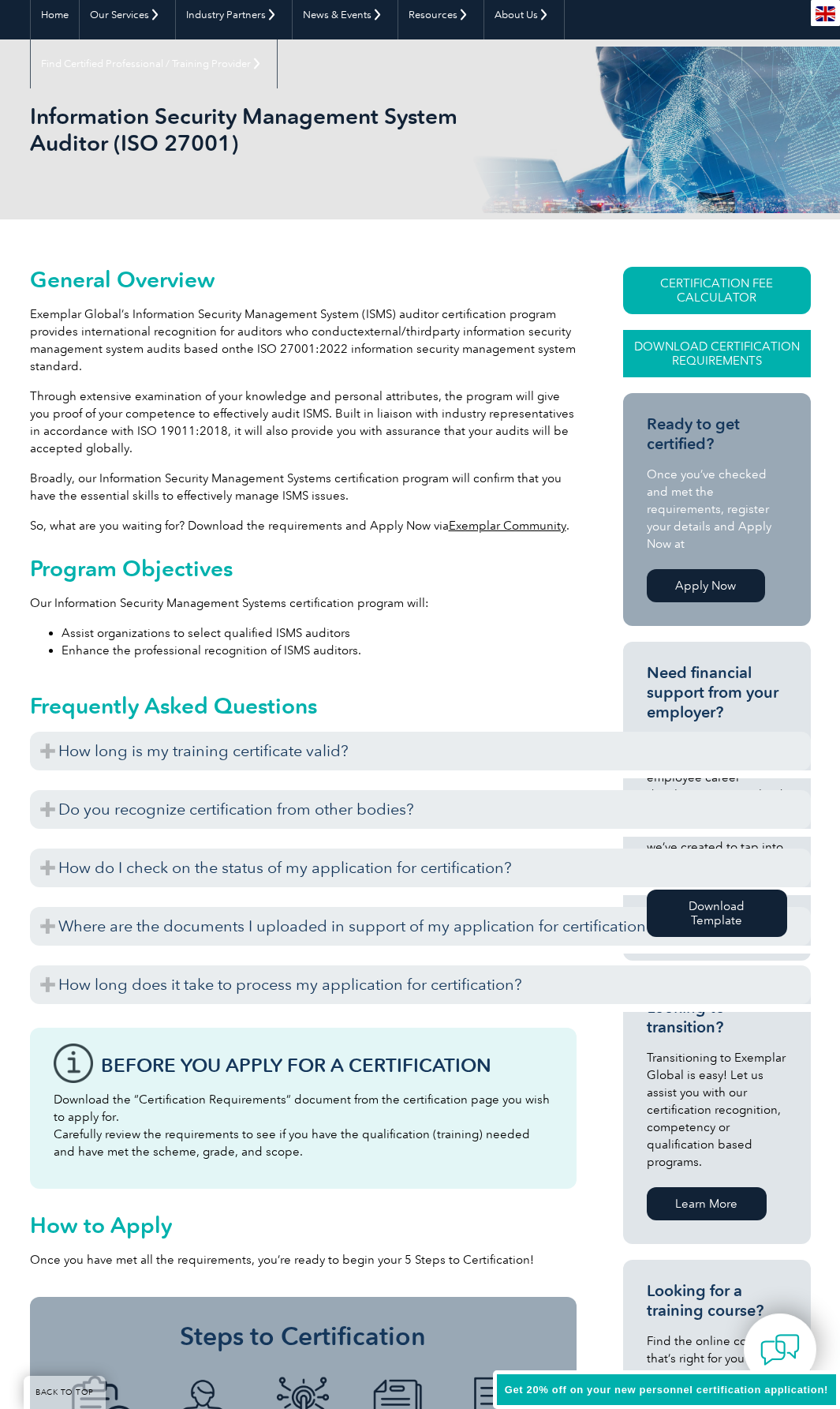
click at [713, 354] on link "Download Certification Requirements" at bounding box center [717, 354] width 188 height 48
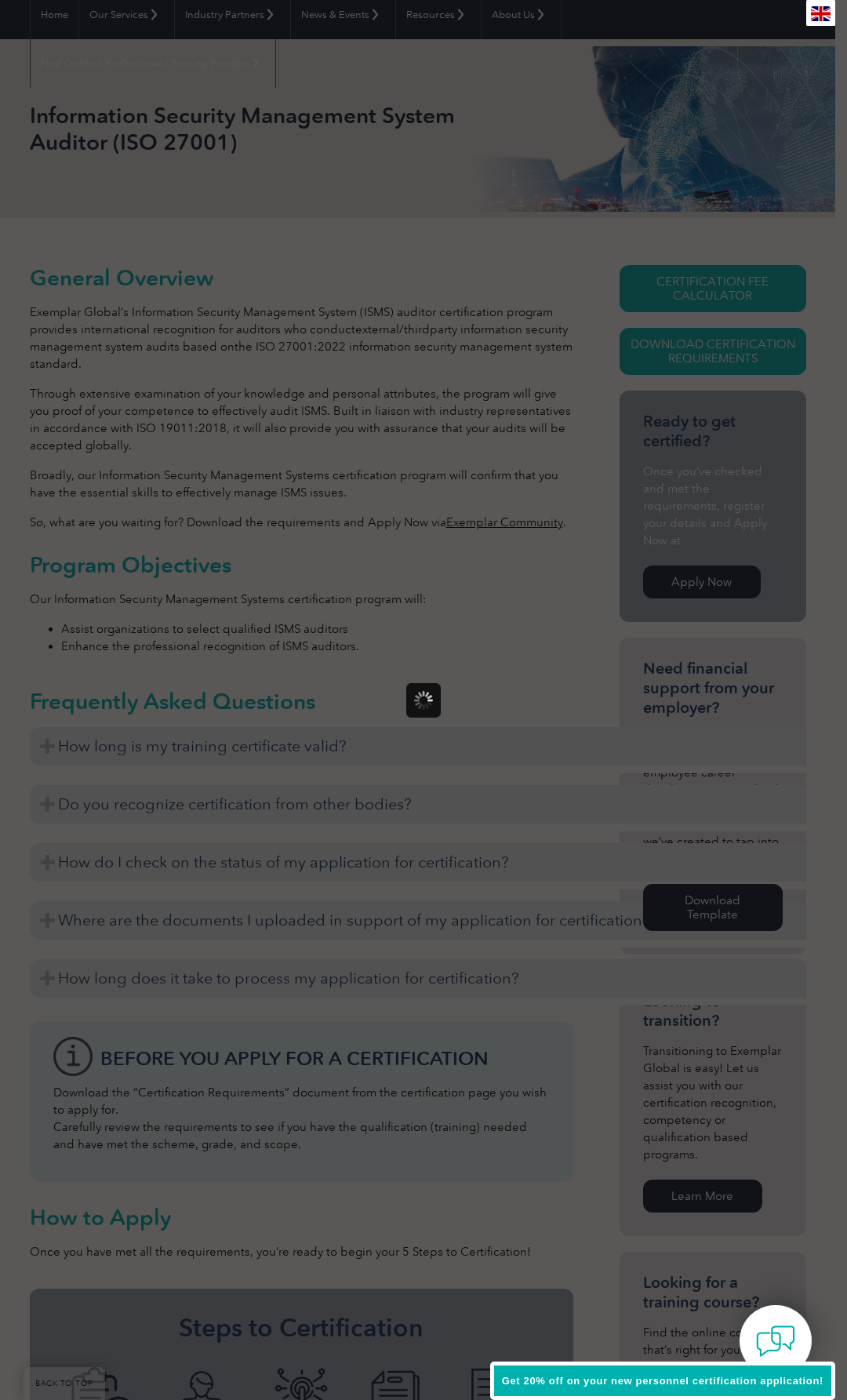
scroll to position [0, 0]
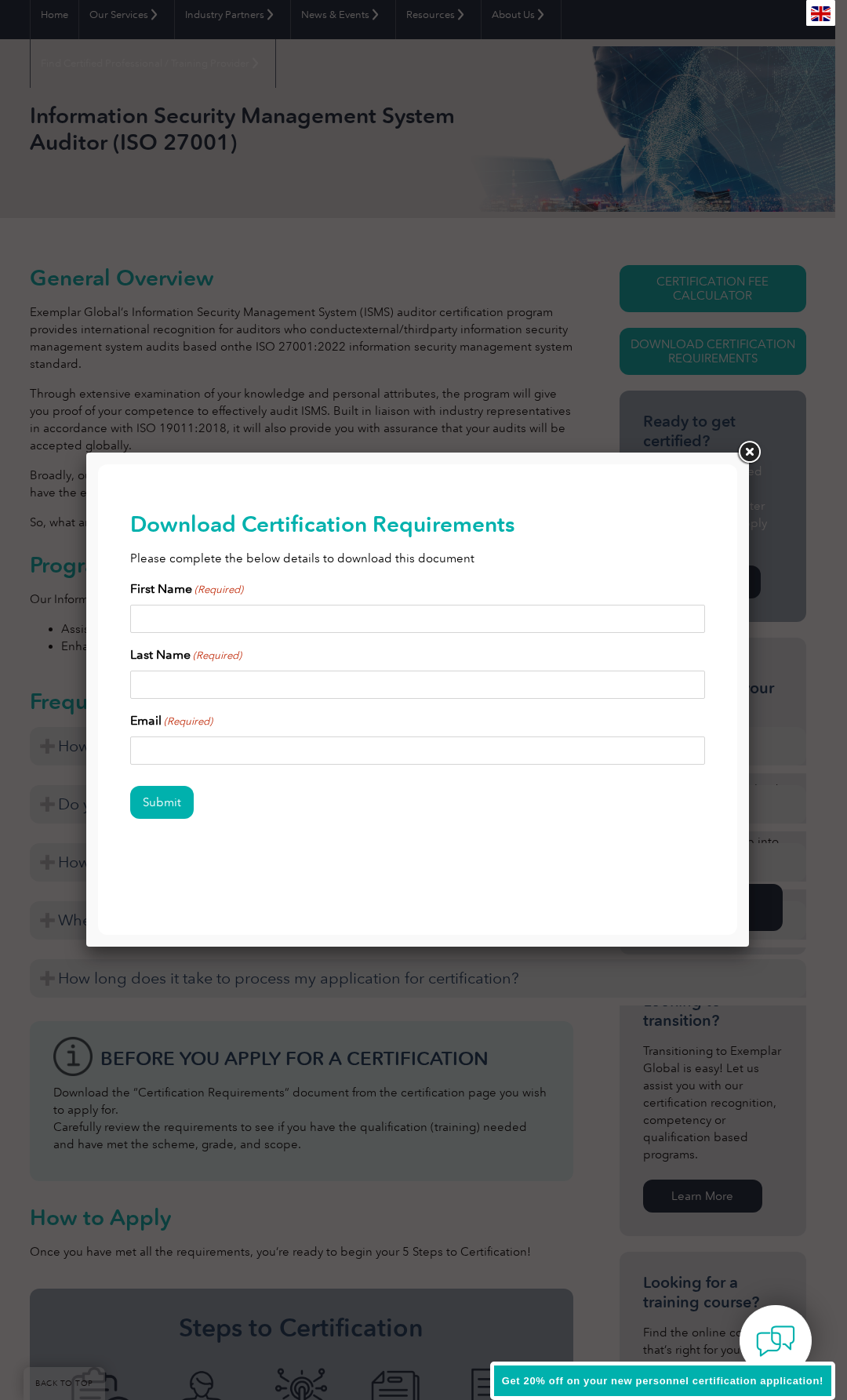
click at [319, 613] on input "First Name (Required)" at bounding box center [417, 618] width 576 height 28
type input "Fatih"
type input "Toprak"
click at [222, 761] on input "Email (Required)" at bounding box center [417, 750] width 576 height 28
type input "fatihb"
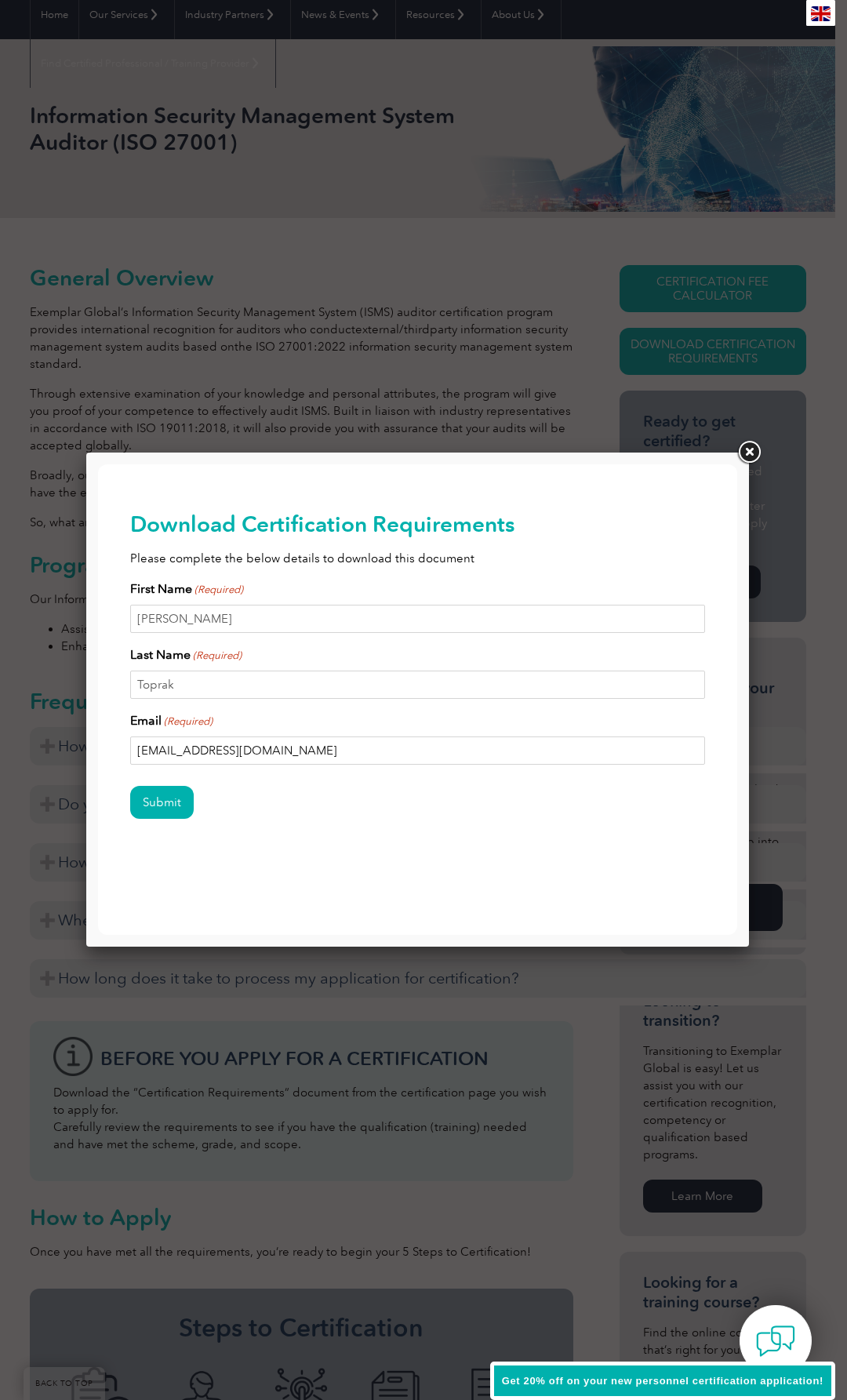
type input "test@example.com"
click at [237, 622] on input "Fatih" at bounding box center [417, 618] width 576 height 28
click at [229, 630] on input "Fatih" at bounding box center [417, 618] width 576 height 28
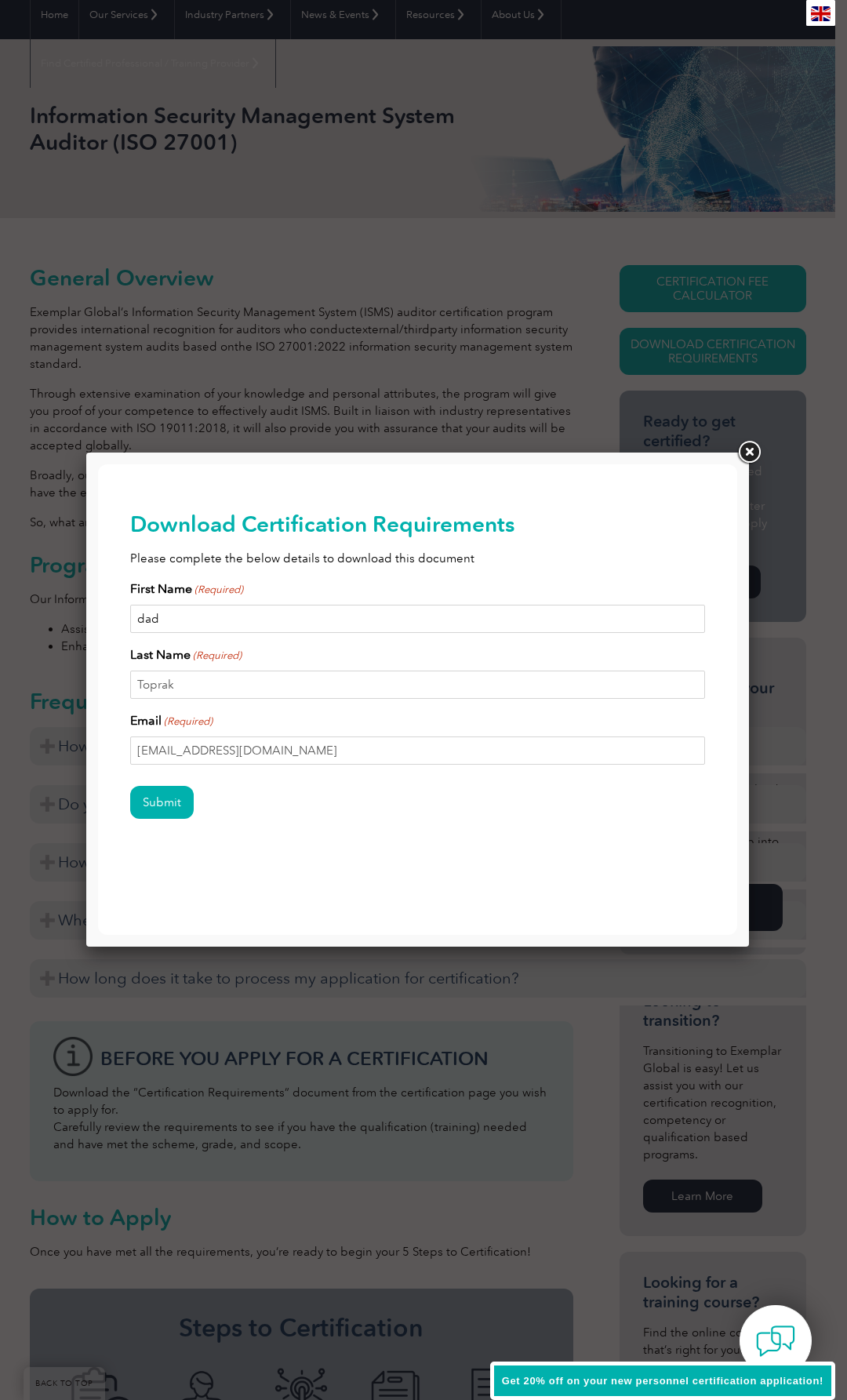
type input "dad"
click at [201, 699] on div "First Name (Required) dad Last Name (Required) Toprak Email (Required) test@exa…" at bounding box center [417, 672] width 576 height 185
click at [206, 694] on input "Toprak" at bounding box center [417, 685] width 576 height 28
type input "dada"
click at [163, 794] on input "Submit" at bounding box center [161, 801] width 64 height 33
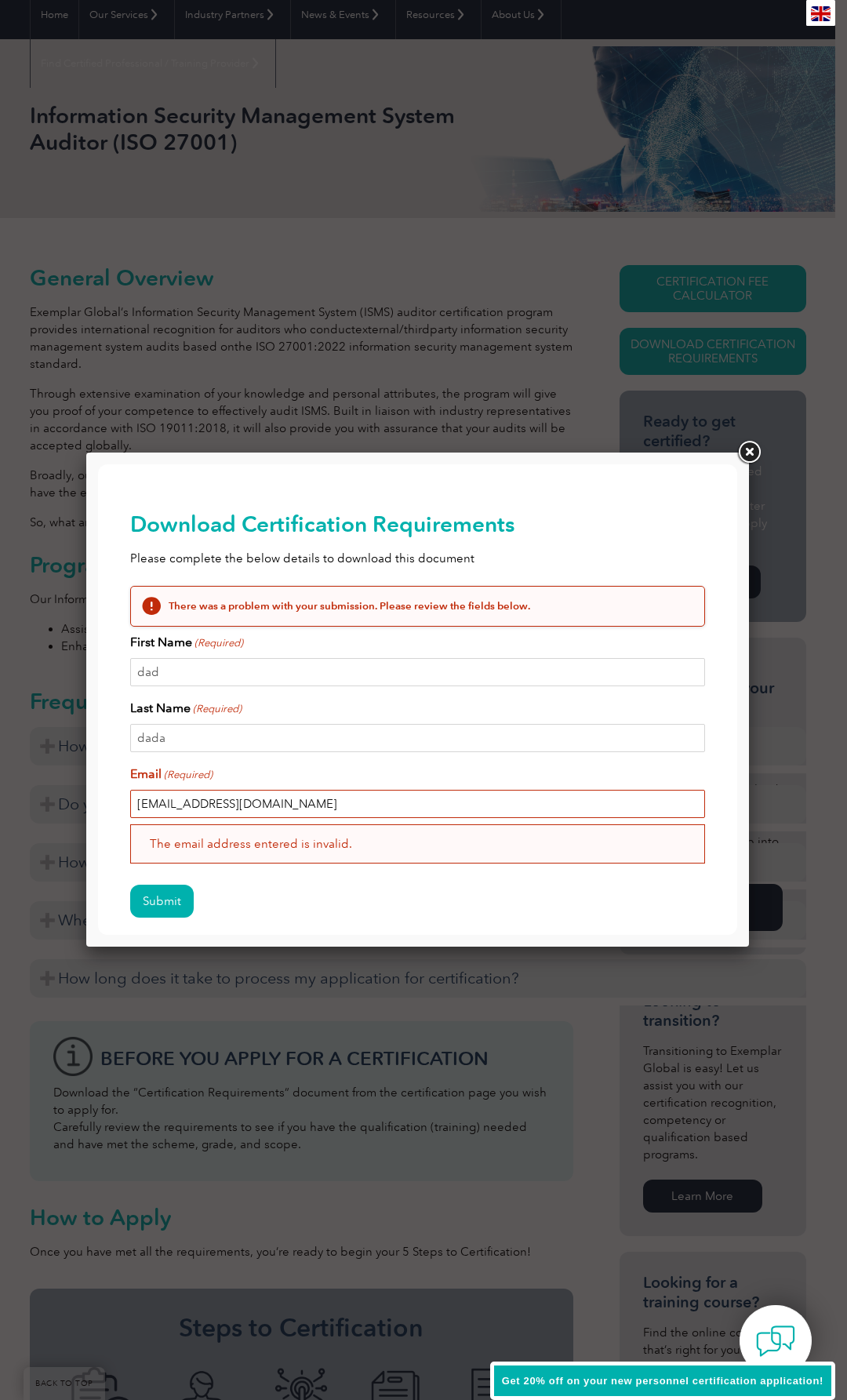
click at [271, 799] on input "test@example.com" at bounding box center [417, 803] width 576 height 28
type input "fatar@gmail.com"
click at [168, 893] on input "Submit" at bounding box center [161, 901] width 64 height 33
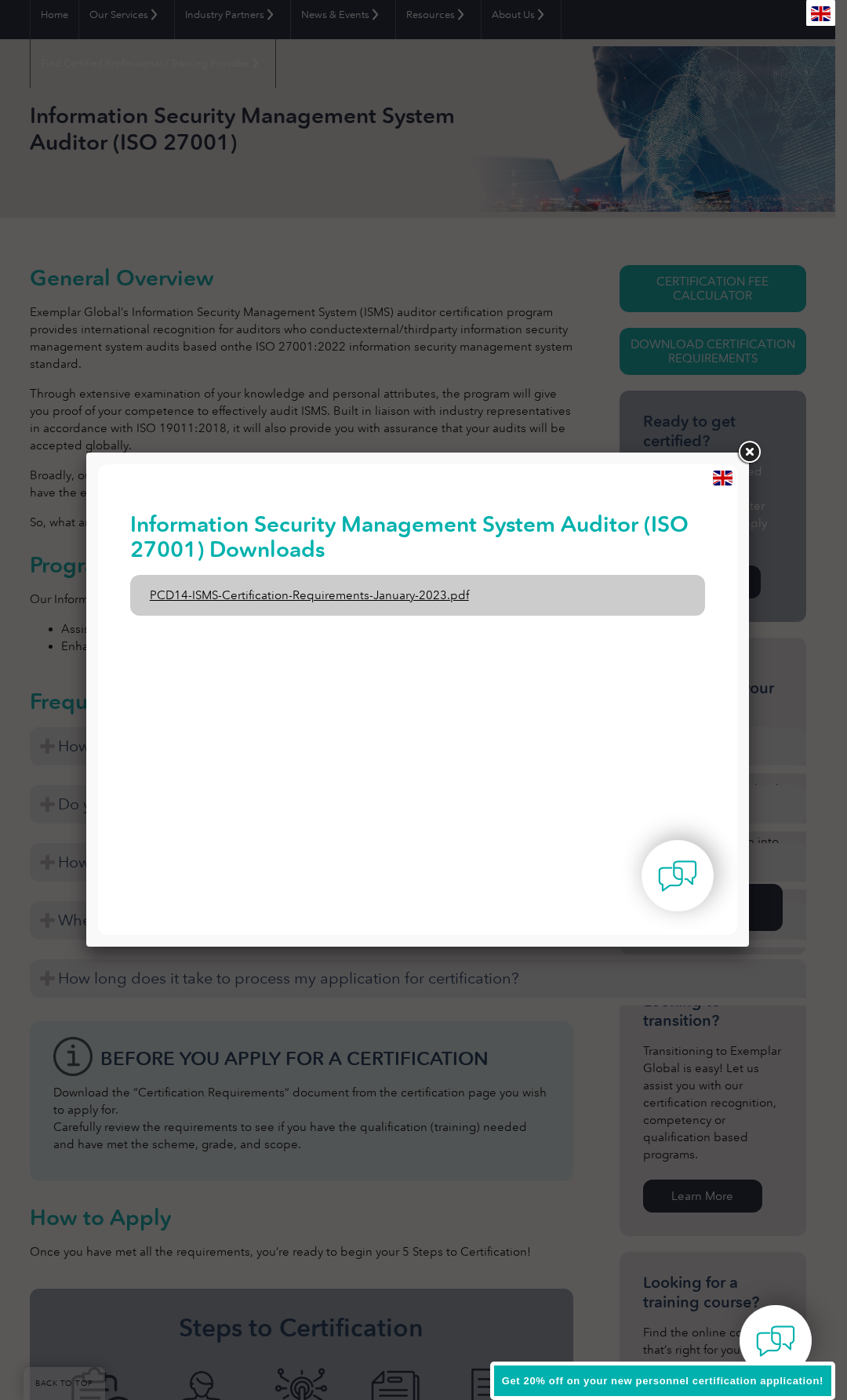
click at [364, 590] on link "PCD14-ISMS-Certification-Requirements-January-2023.pdf" at bounding box center [417, 595] width 576 height 41
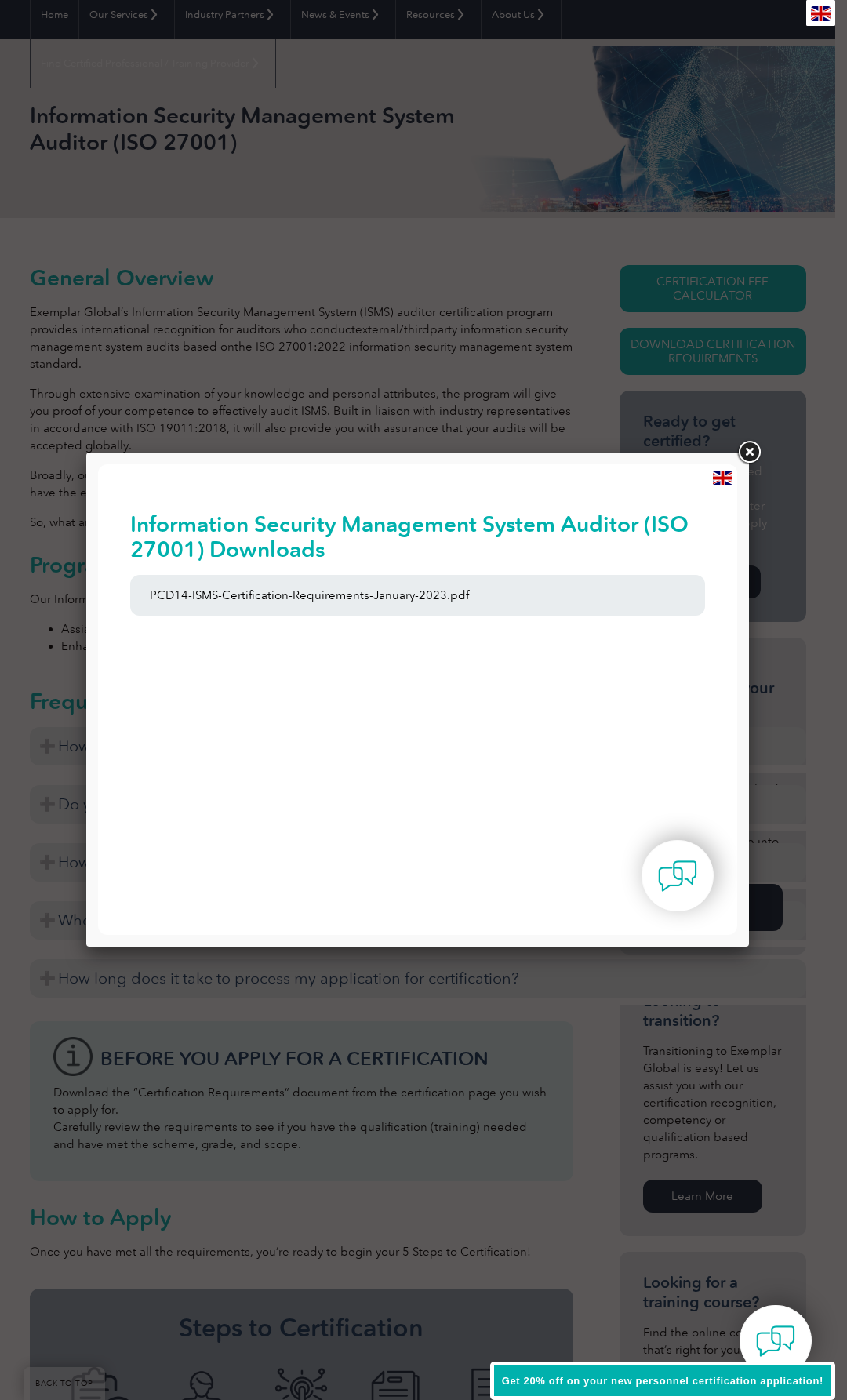
click at [746, 444] on link at bounding box center [749, 452] width 28 height 28
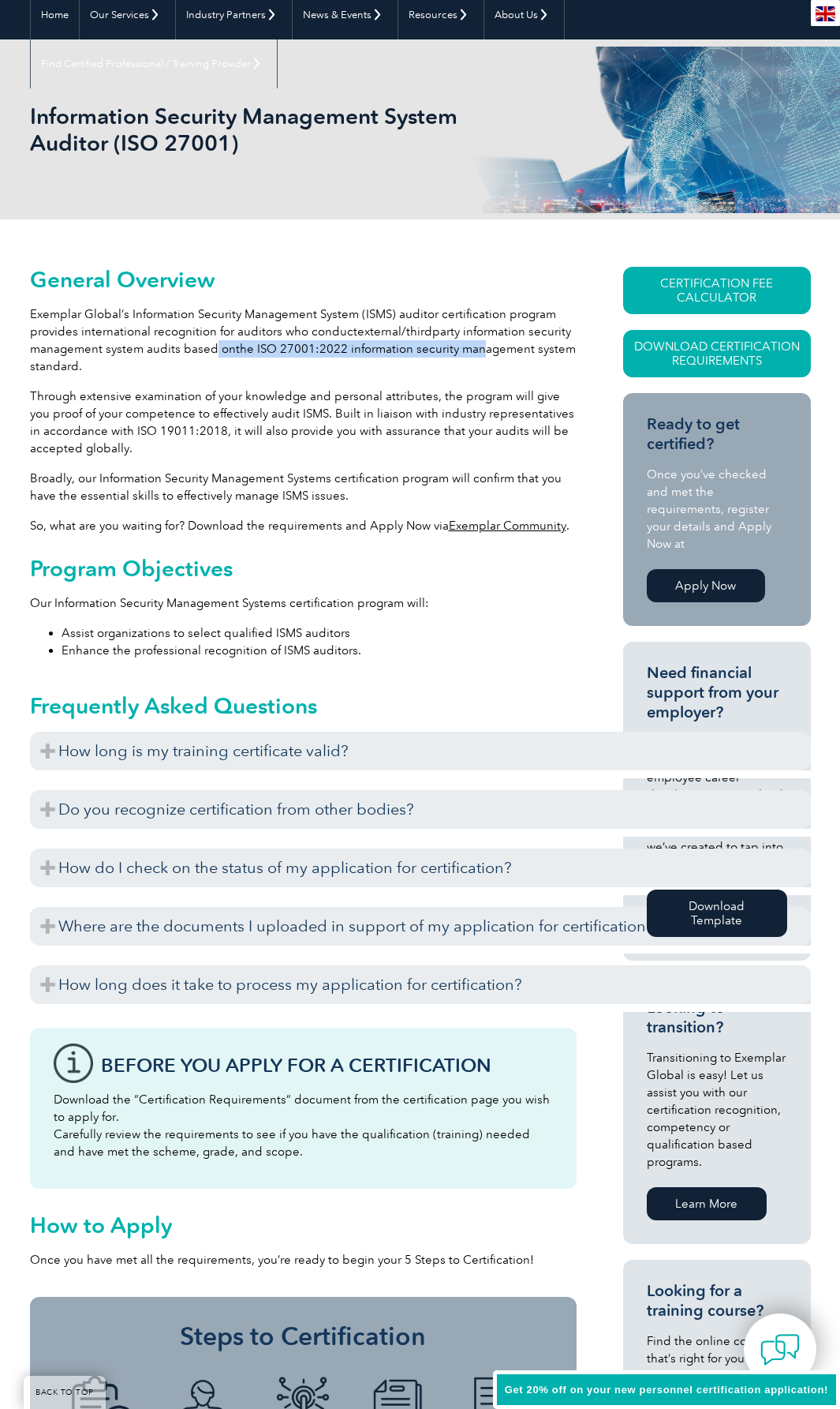
drag, startPoint x: 217, startPoint y: 353, endPoint x: 480, endPoint y: 349, distance: 263.0
click at [480, 349] on p "Exemplar Global’s Information Security Management System (ISMS) auditor certifi…" at bounding box center [303, 340] width 547 height 70
click at [485, 348] on span "the ISO 27001:2022 information security management system standard." at bounding box center [303, 357] width 546 height 32
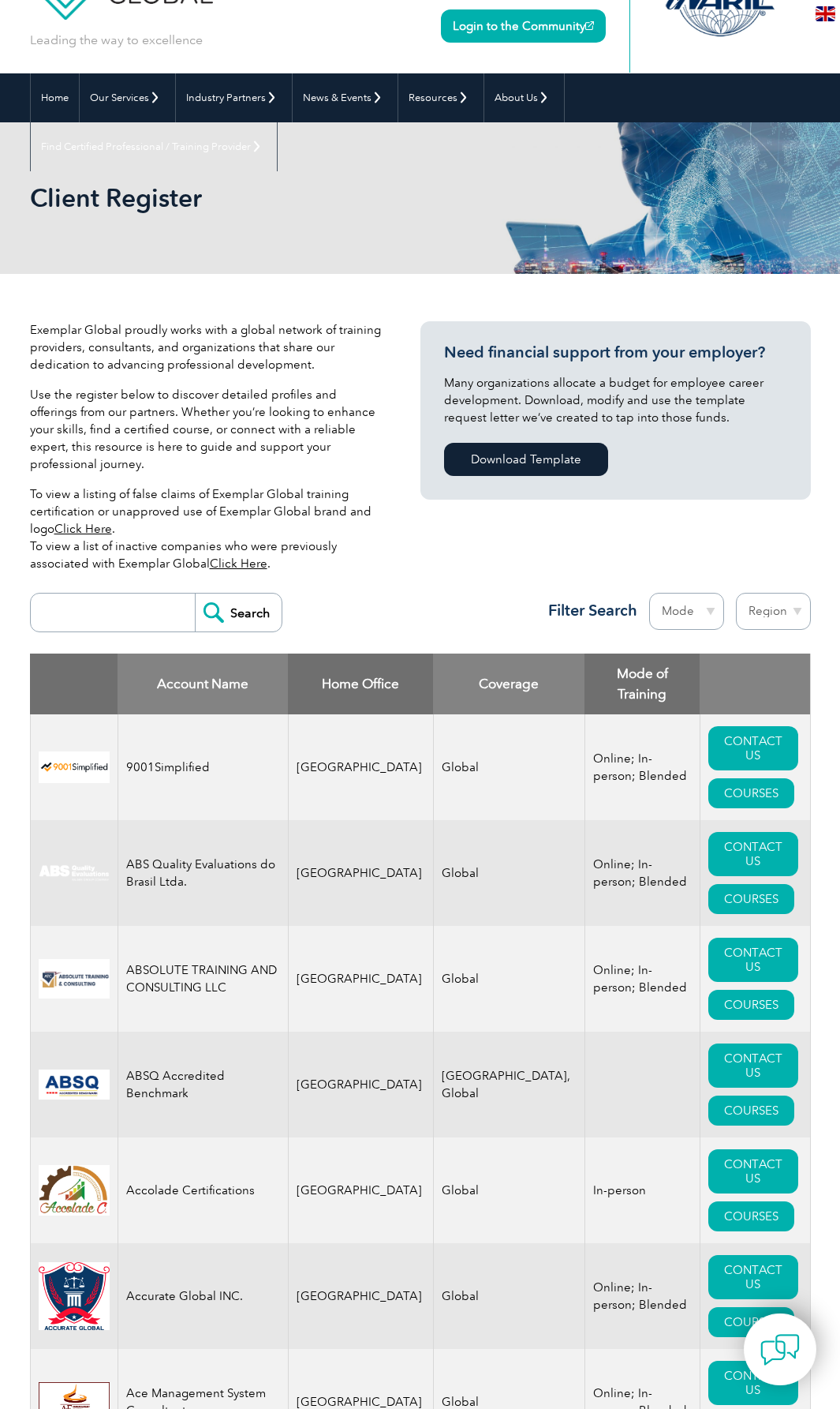
scroll to position [79, 0]
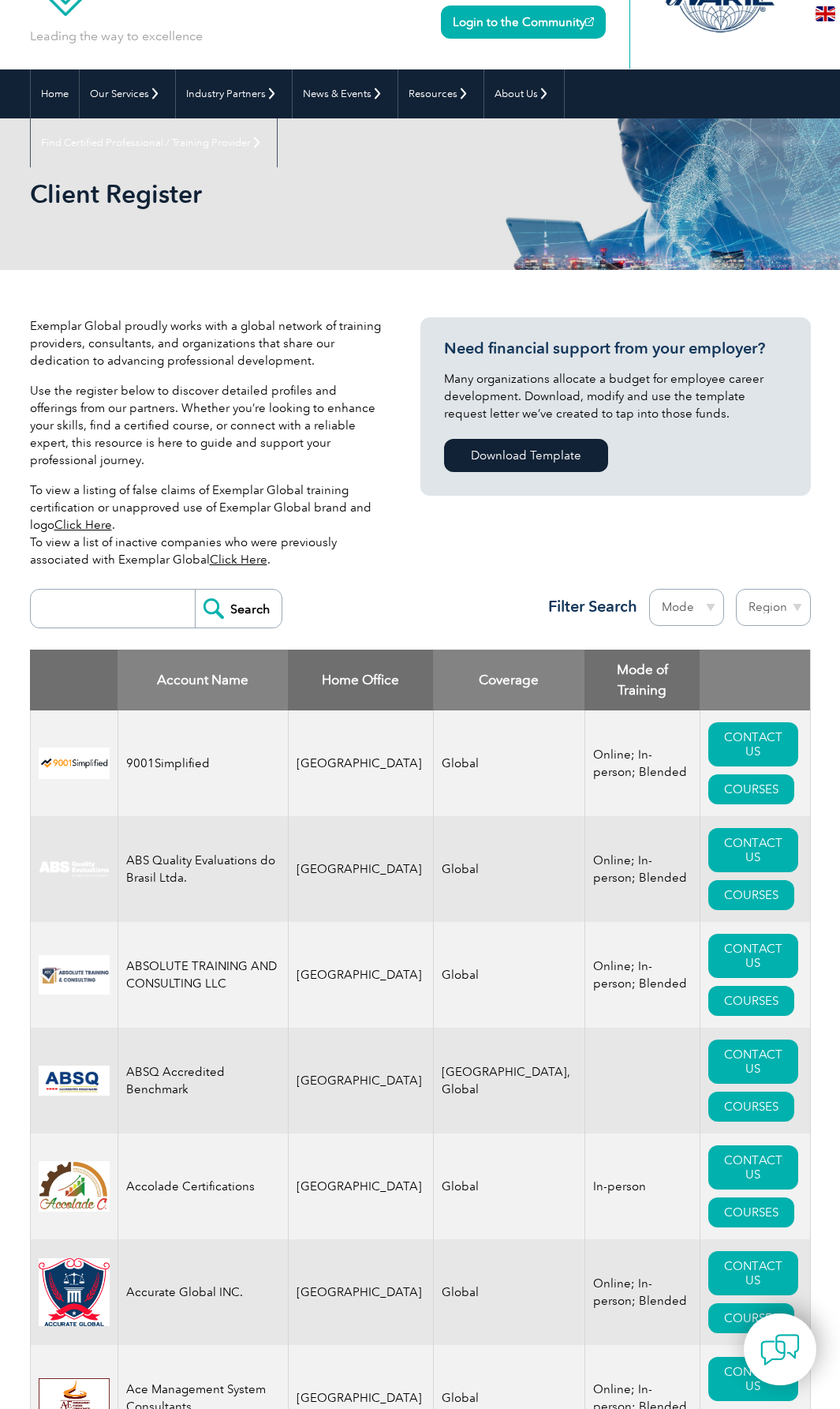
click at [374, 656] on th "Home Office" at bounding box center [361, 680] width 145 height 61
click at [160, 601] on input "search" at bounding box center [117, 609] width 157 height 38
click at [373, 787] on td "[GEOGRAPHIC_DATA]" at bounding box center [361, 763] width 145 height 106
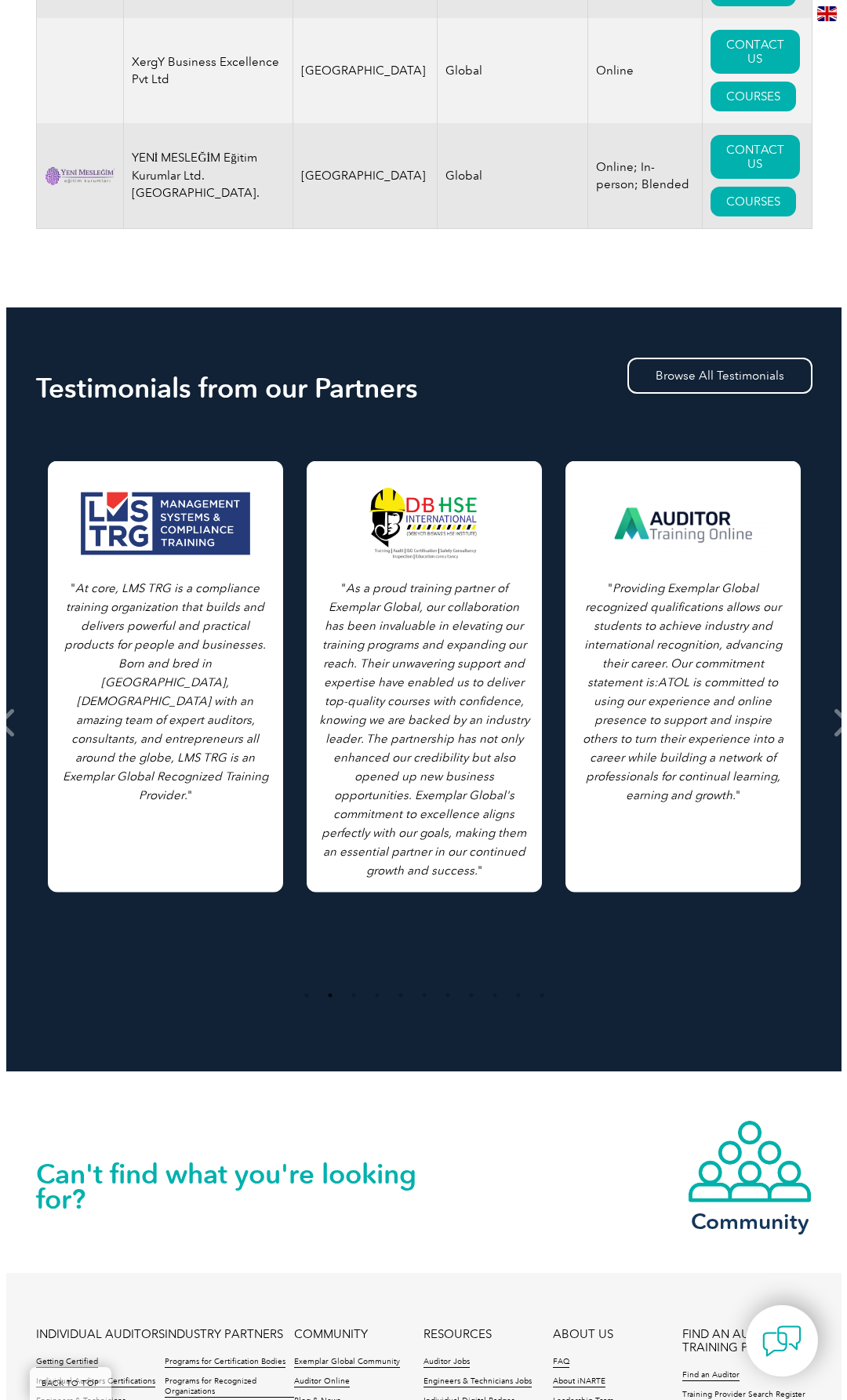
scroll to position [4287, 0]
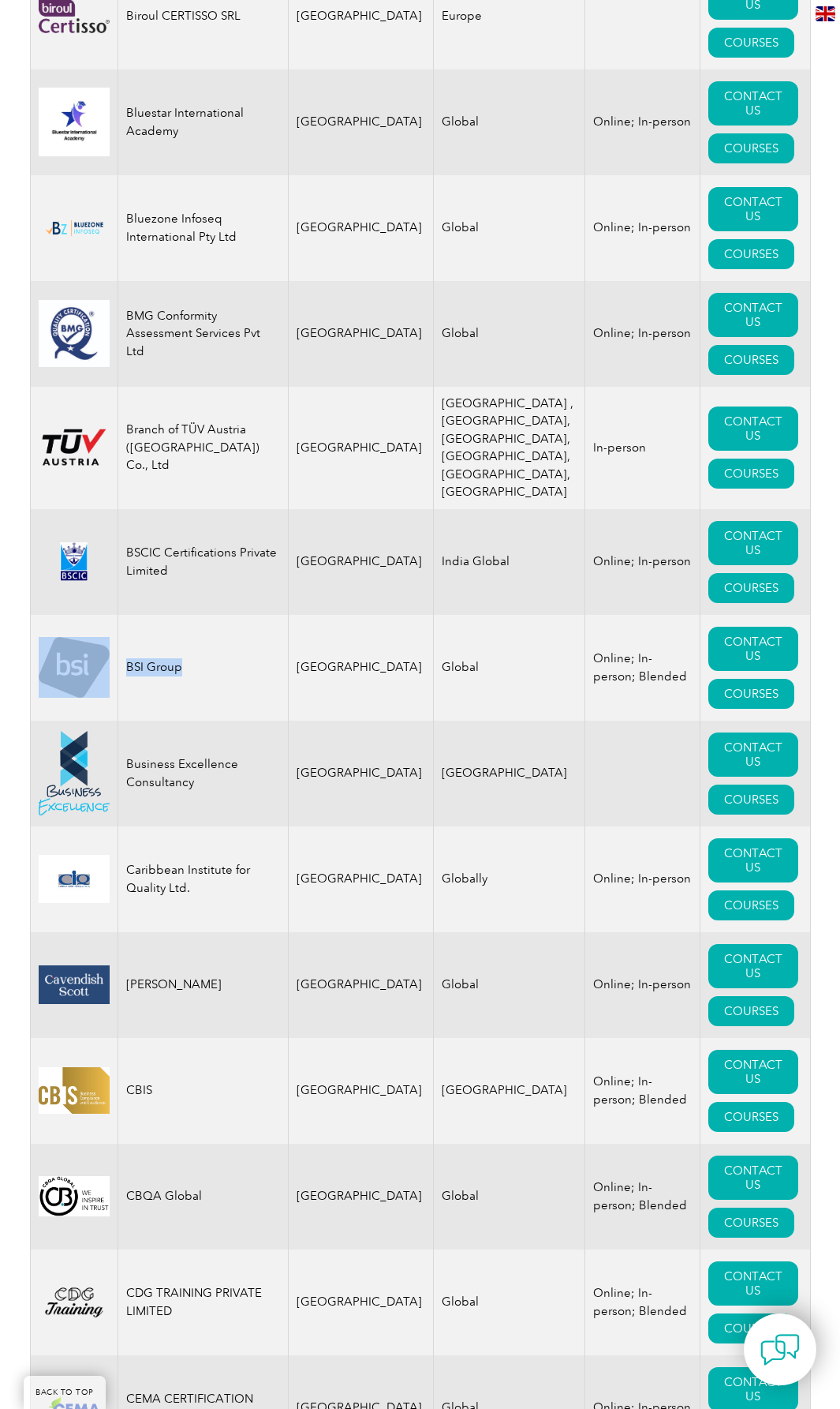
drag, startPoint x: 125, startPoint y: 722, endPoint x: 87, endPoint y: 714, distance: 38.8
click at [87, 714] on tr "BSI Group [GEOGRAPHIC_DATA] Global Online; In-person; Blended CONTACT US COURSES" at bounding box center [420, 667] width 781 height 106
click at [159, 713] on td "BSI Group" at bounding box center [202, 667] width 171 height 106
click at [254, 710] on td "BSI Group" at bounding box center [202, 667] width 171 height 106
click at [740, 671] on link "CONTACT US" at bounding box center [753, 648] width 90 height 44
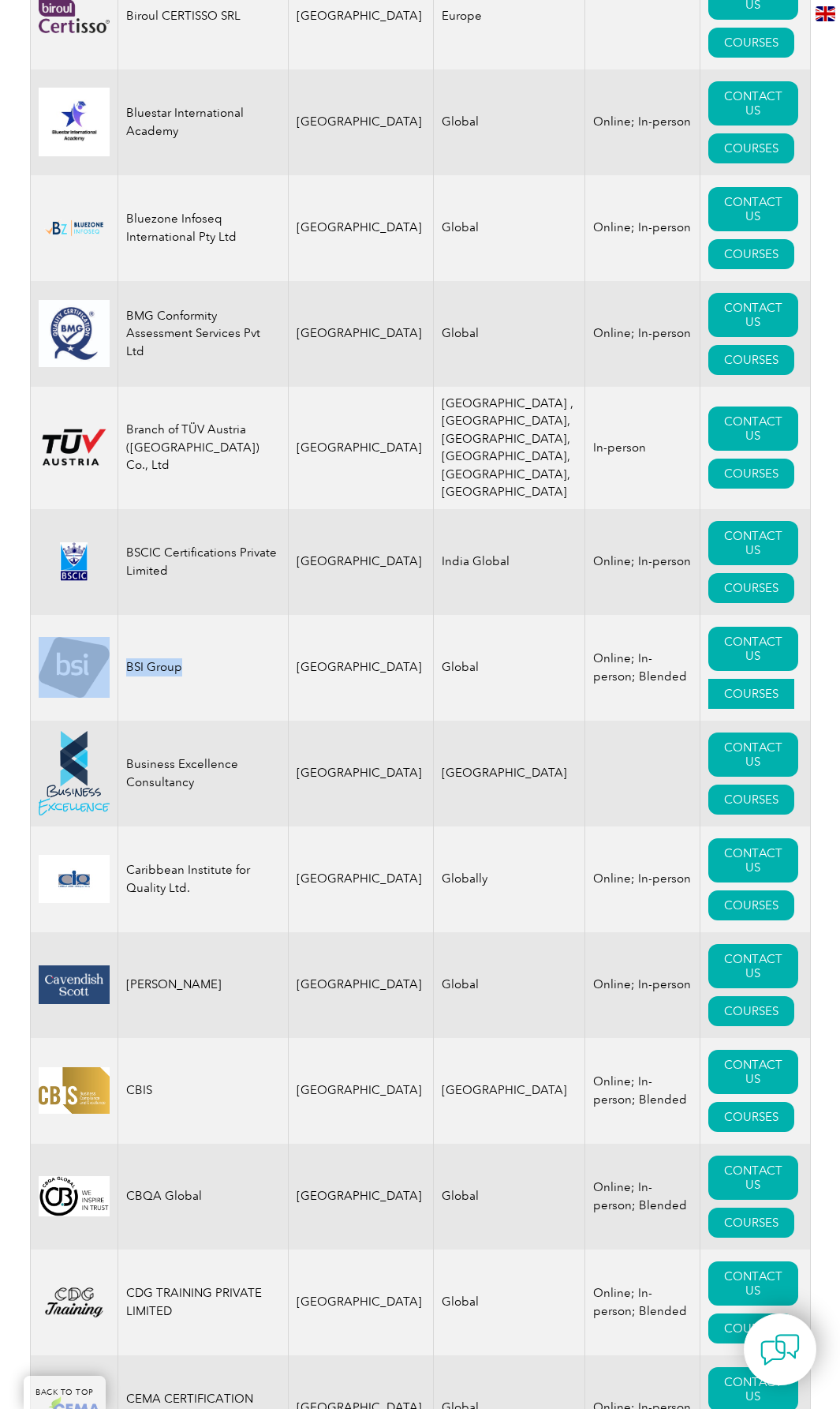
click at [749, 708] on link "COURSES" at bounding box center [751, 693] width 86 height 30
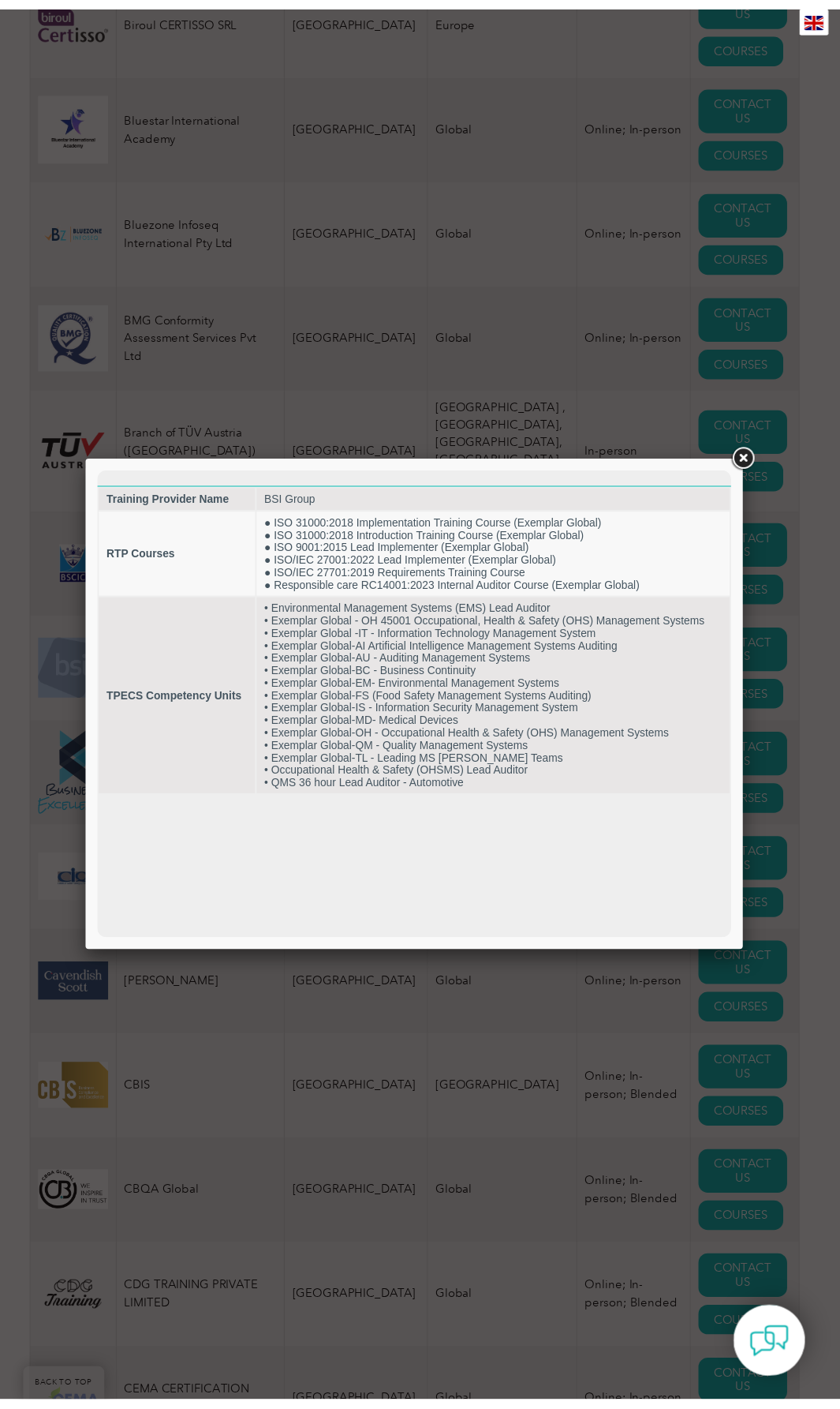
scroll to position [0, 0]
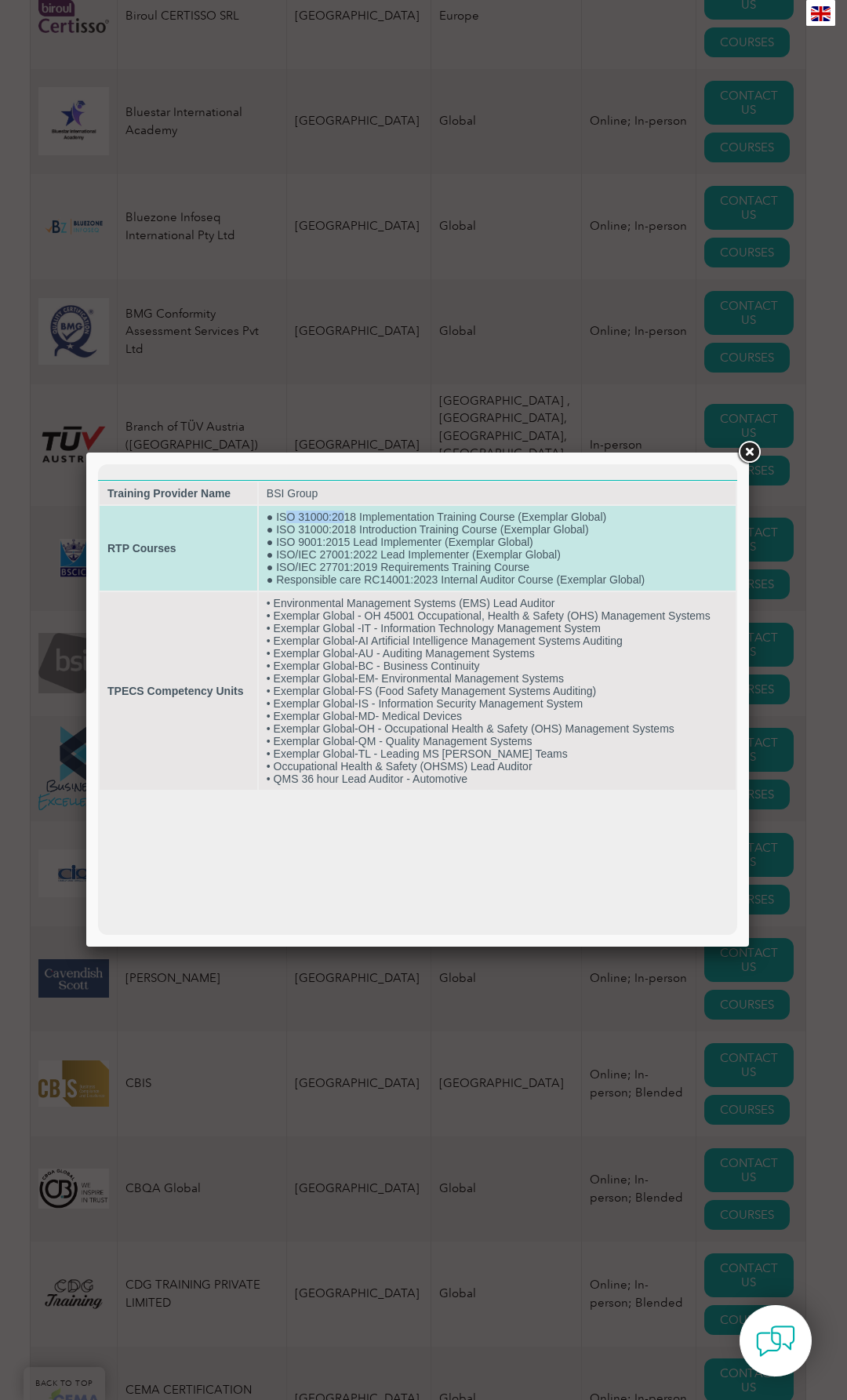
drag, startPoint x: 290, startPoint y: 518, endPoint x: 346, endPoint y: 515, distance: 56.1
click at [346, 515] on td "● ISO 31000:2018 Implementation Training Course (Exemplar Global) ● ISO 31000:2…" at bounding box center [497, 547] width 477 height 84
click at [347, 515] on td "● ISO 31000:2018 Implementation Training Course (Exemplar Global) ● ISO 31000:2…" at bounding box center [497, 547] width 477 height 84
drag, startPoint x: 316, startPoint y: 567, endPoint x: 527, endPoint y: 567, distance: 211.0
click at [527, 567] on td "● ISO 31000:2018 Implementation Training Course (Exemplar Global) ● ISO 31000:2…" at bounding box center [497, 547] width 477 height 84
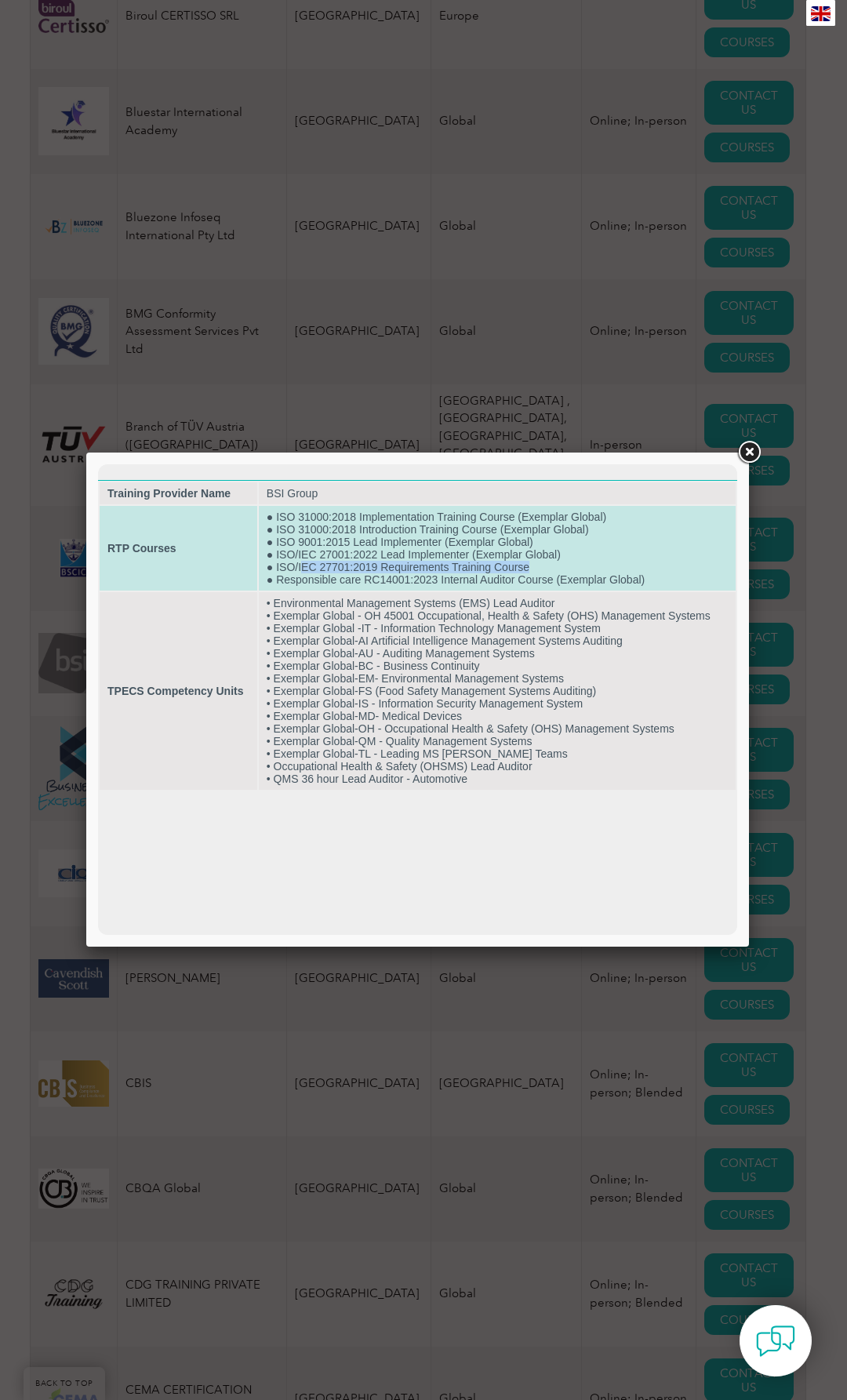
click at [527, 567] on td "● ISO 31000:2018 Implementation Training Course (Exemplar Global) ● ISO 31000:2…" at bounding box center [497, 547] width 477 height 84
drag, startPoint x: 564, startPoint y: 555, endPoint x: 277, endPoint y: 558, distance: 287.0
click at [277, 558] on td "● ISO 31000:2018 Implementation Training Course (Exemplar Global) ● ISO 31000:2…" at bounding box center [497, 547] width 477 height 84
click at [300, 556] on td "● ISO 31000:2018 Implementation Training Course (Exemplar Global) ● ISO 31000:2…" at bounding box center [497, 547] width 477 height 84
drag, startPoint x: 296, startPoint y: 568, endPoint x: 514, endPoint y: 563, distance: 218.1
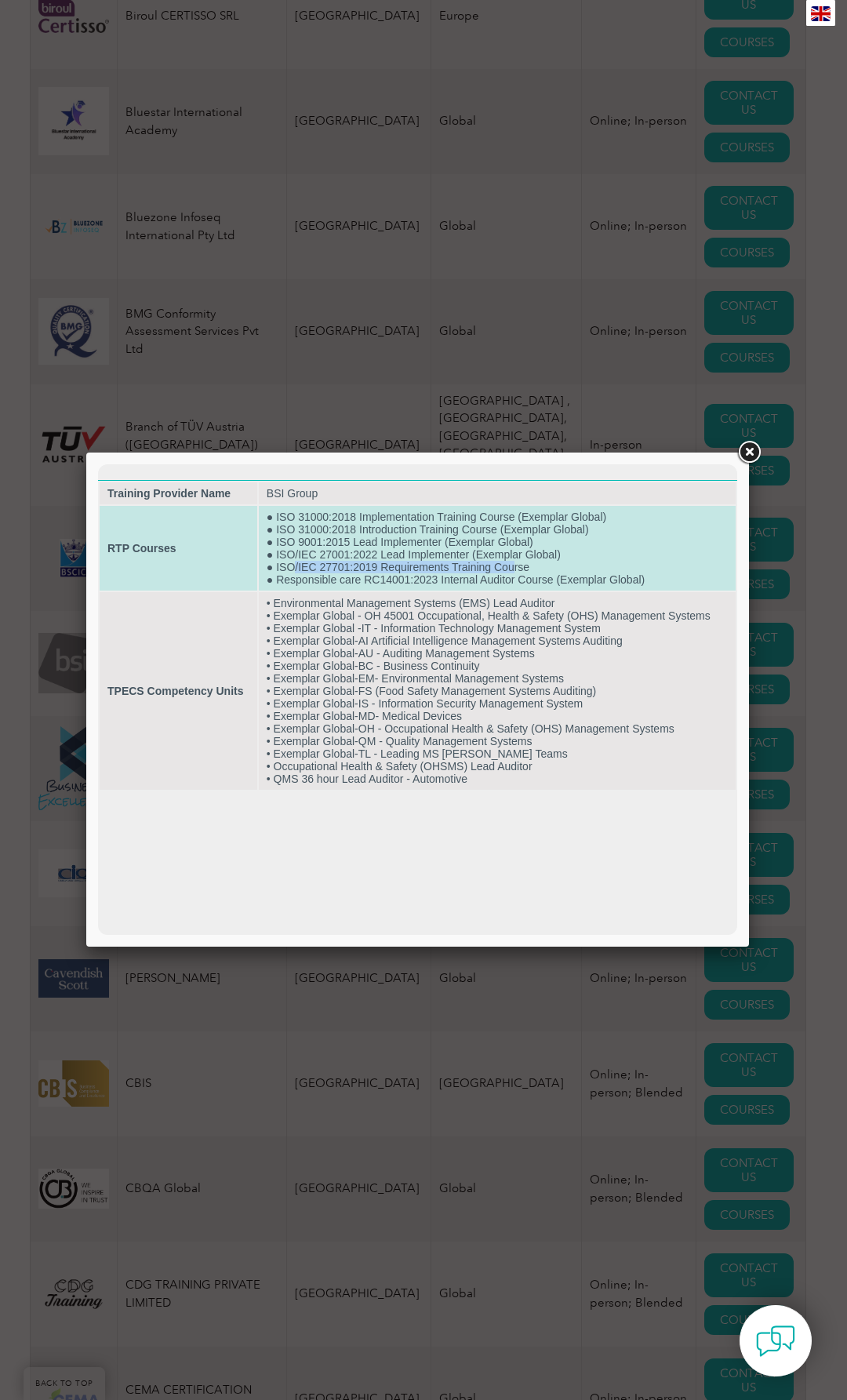
click at [513, 563] on td "● ISO 31000:2018 Implementation Training Course (Exemplar Global) ● ISO 31000:2…" at bounding box center [497, 547] width 477 height 84
click at [514, 563] on td "● ISO 31000:2018 Implementation Training Course (Exemplar Global) ● ISO 31000:2…" at bounding box center [497, 547] width 477 height 84
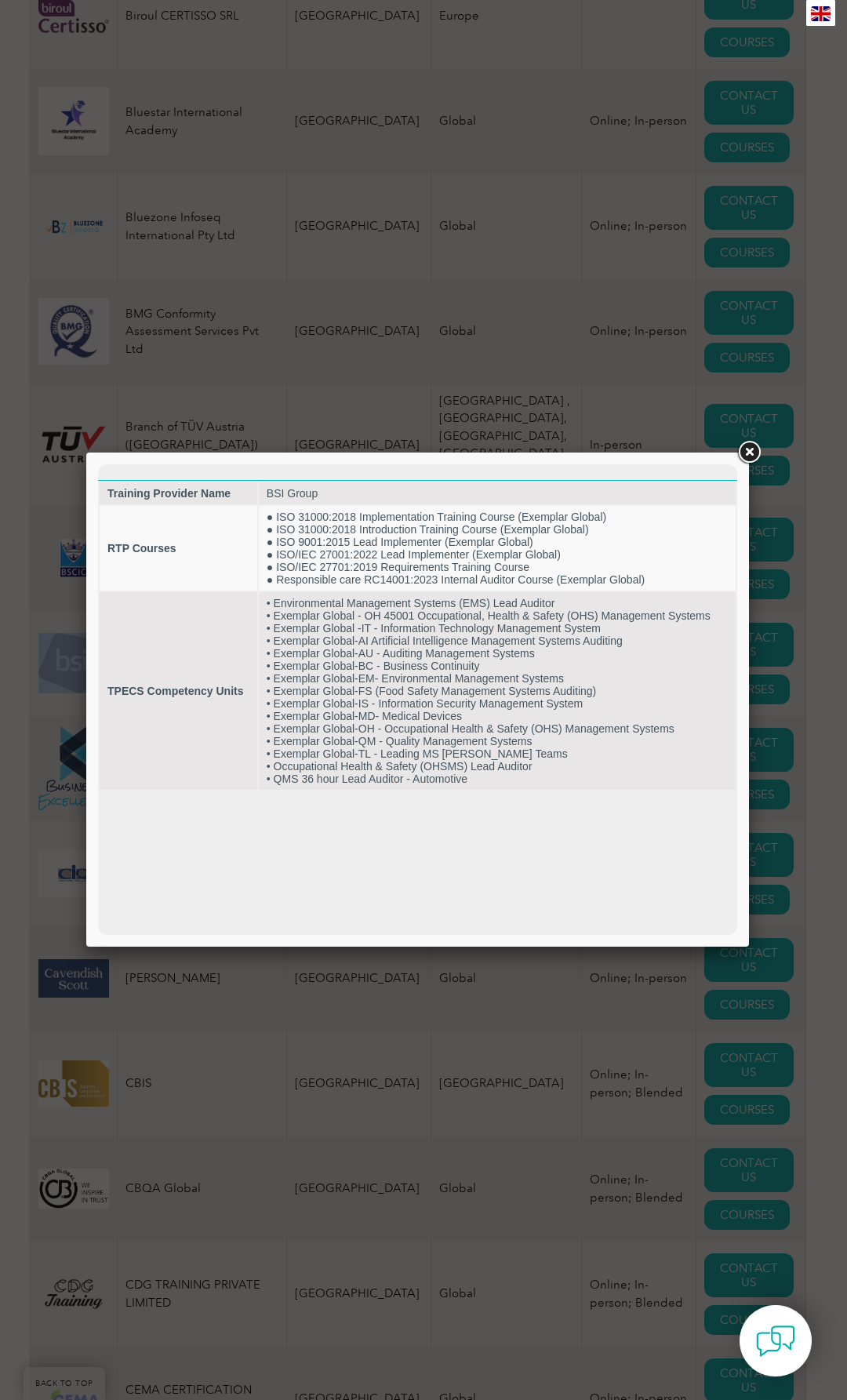
click at [741, 451] on link at bounding box center [749, 452] width 28 height 28
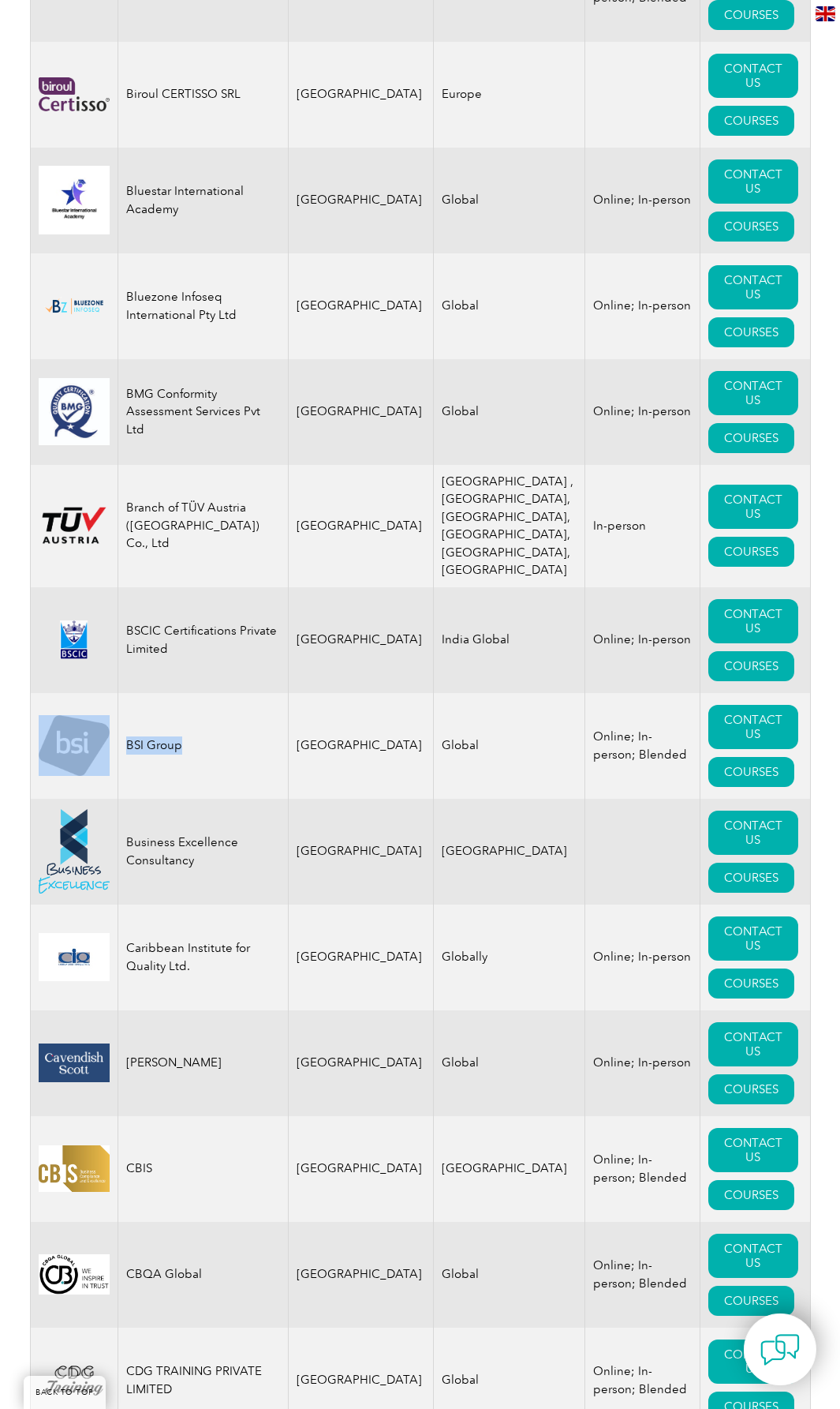
scroll to position [4237, 0]
